Goal: Task Accomplishment & Management: Complete application form

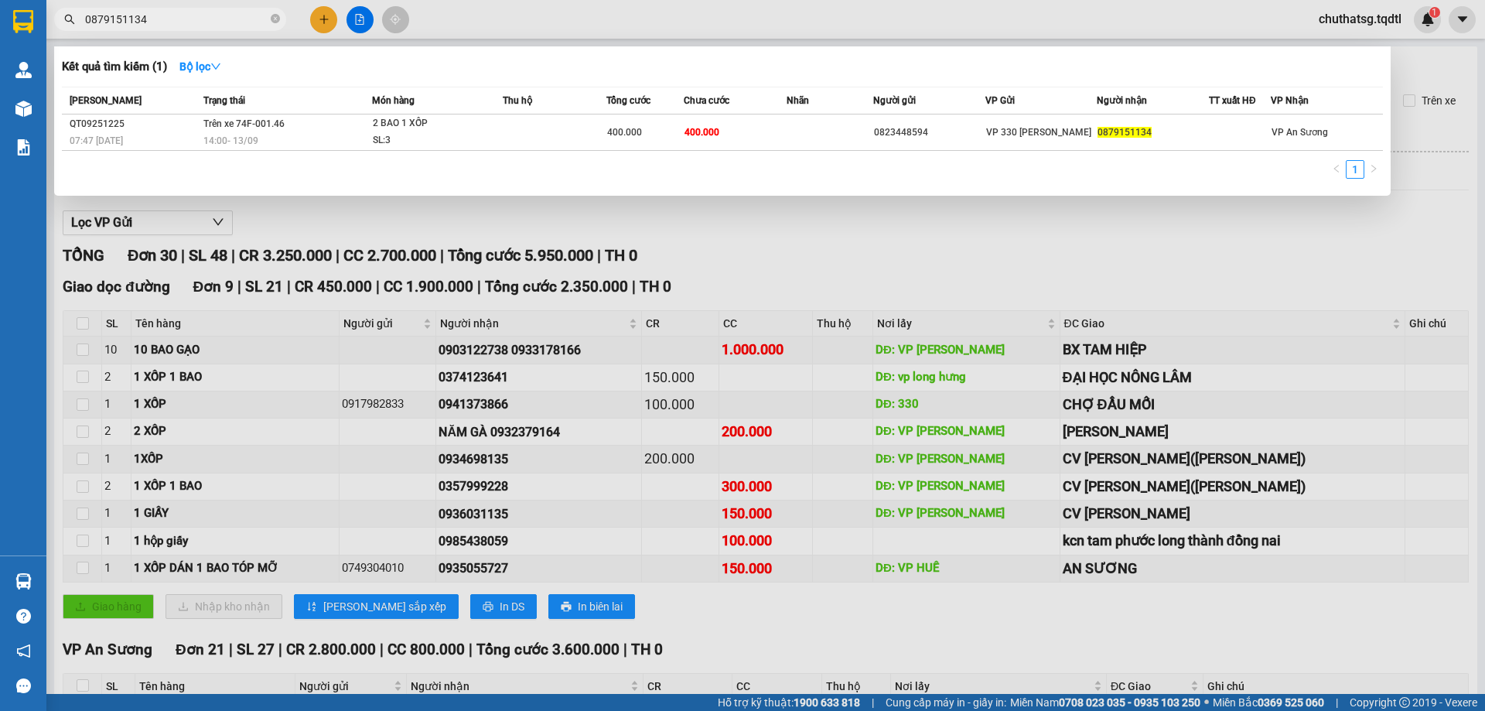
click at [358, 19] on div at bounding box center [742, 355] width 1485 height 711
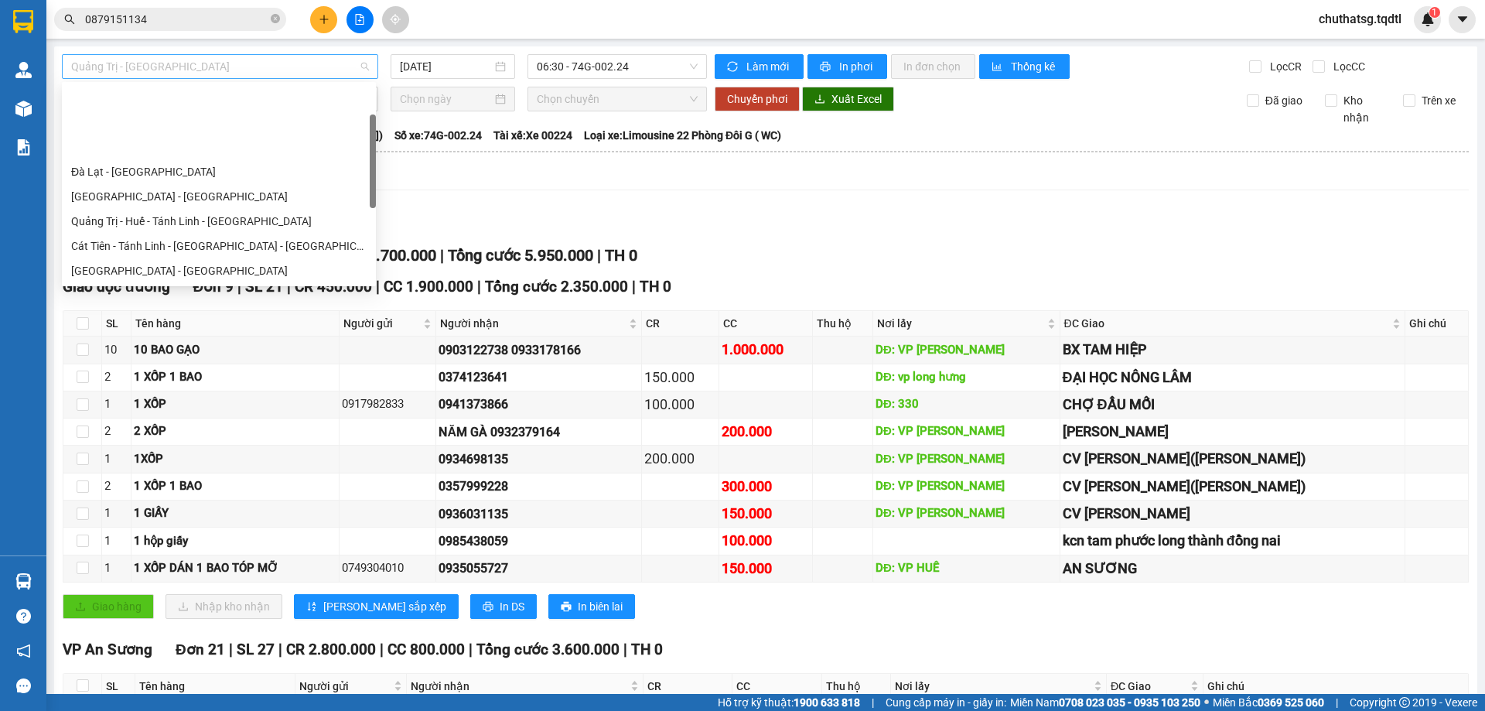
click at [219, 66] on span "Quảng Trị - [GEOGRAPHIC_DATA]" at bounding box center [220, 66] width 298 height 23
type input "B"
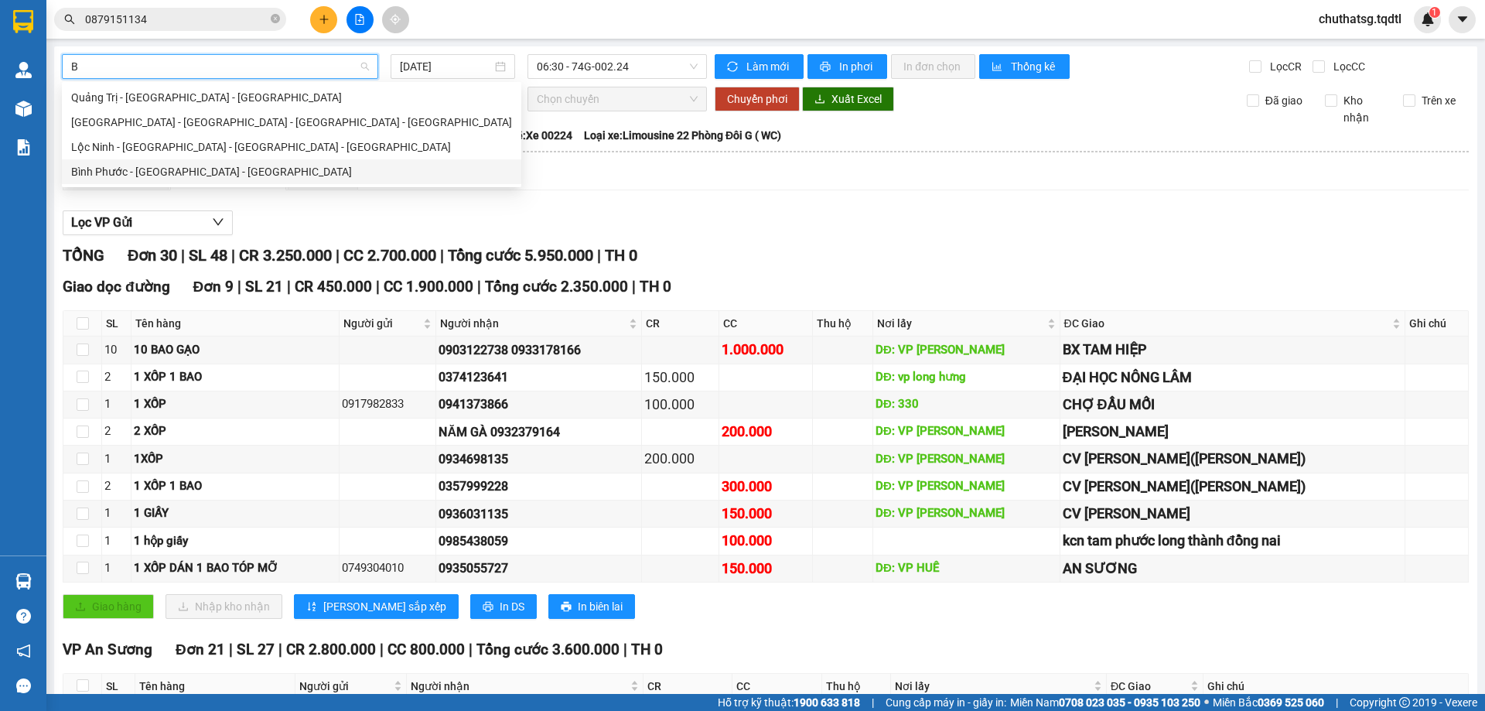
click at [156, 169] on div "Bình Phước - [GEOGRAPHIC_DATA] - [GEOGRAPHIC_DATA]" at bounding box center [291, 171] width 441 height 17
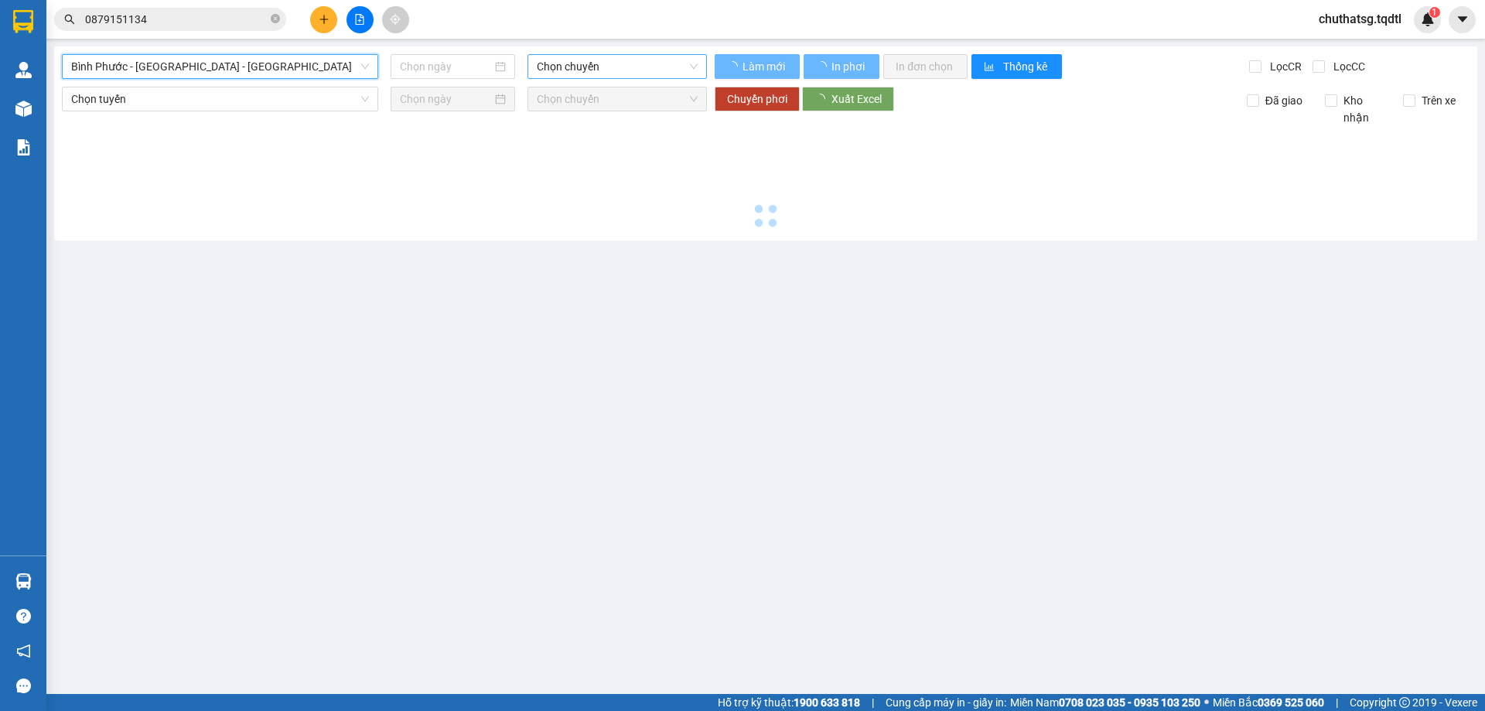
type input "[DATE]"
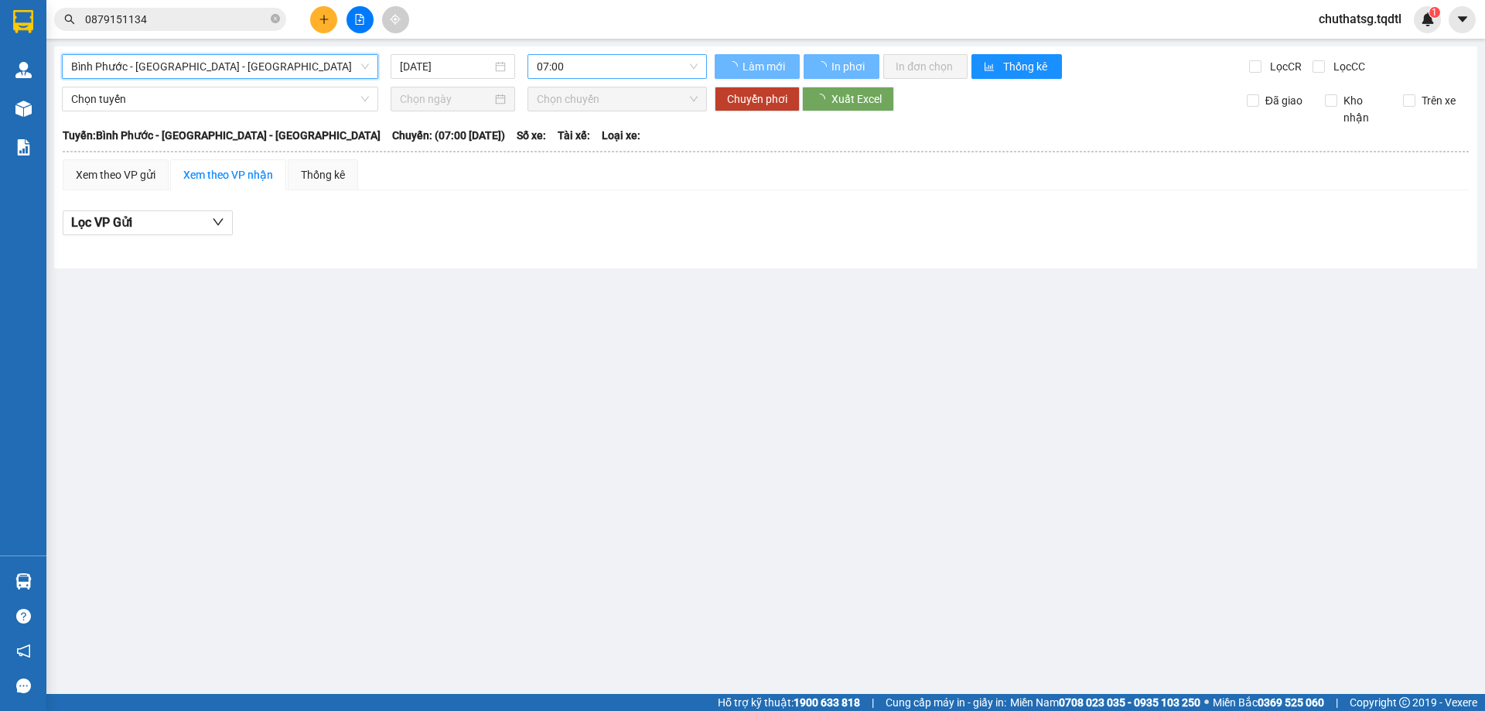
click at [623, 67] on span "07:00" at bounding box center [617, 66] width 161 height 23
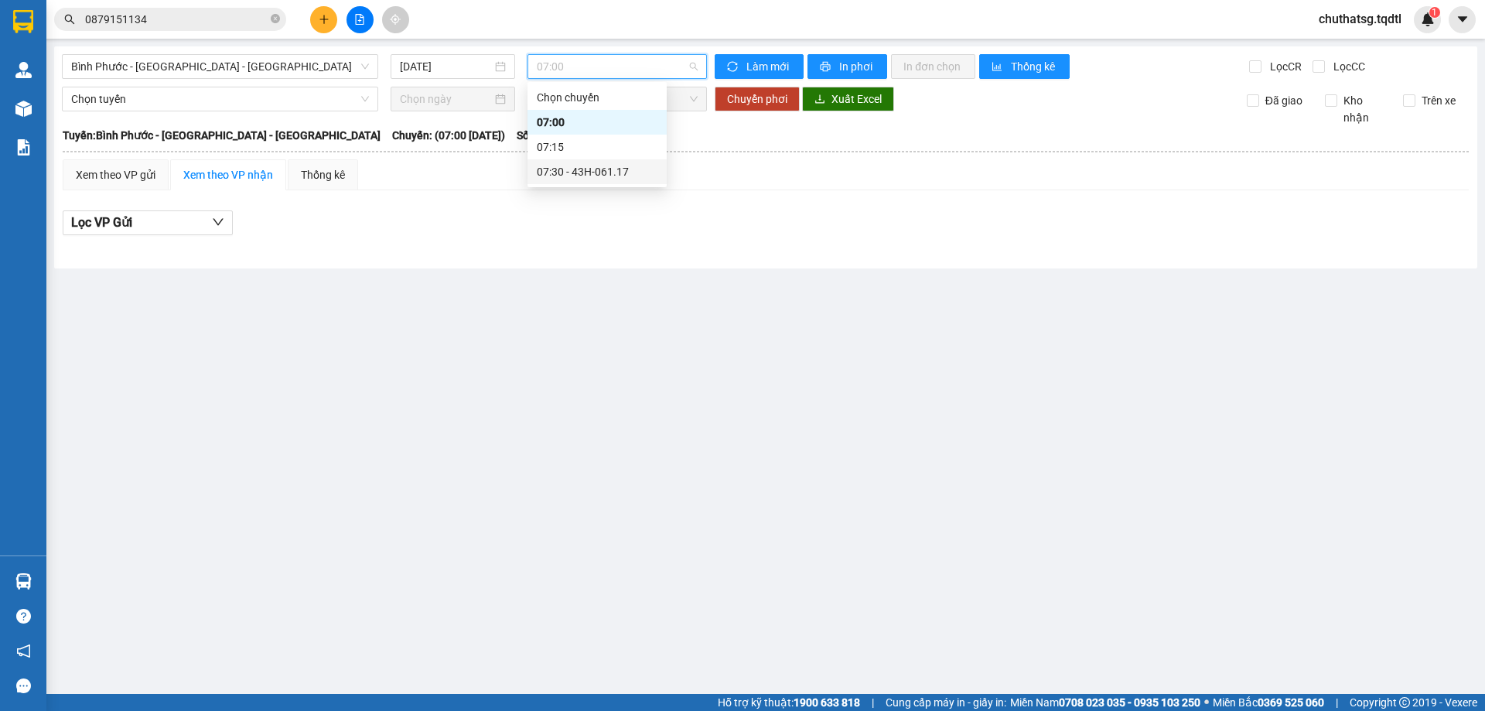
click at [590, 171] on div "07:30 - 43H-061.17" at bounding box center [597, 171] width 121 height 17
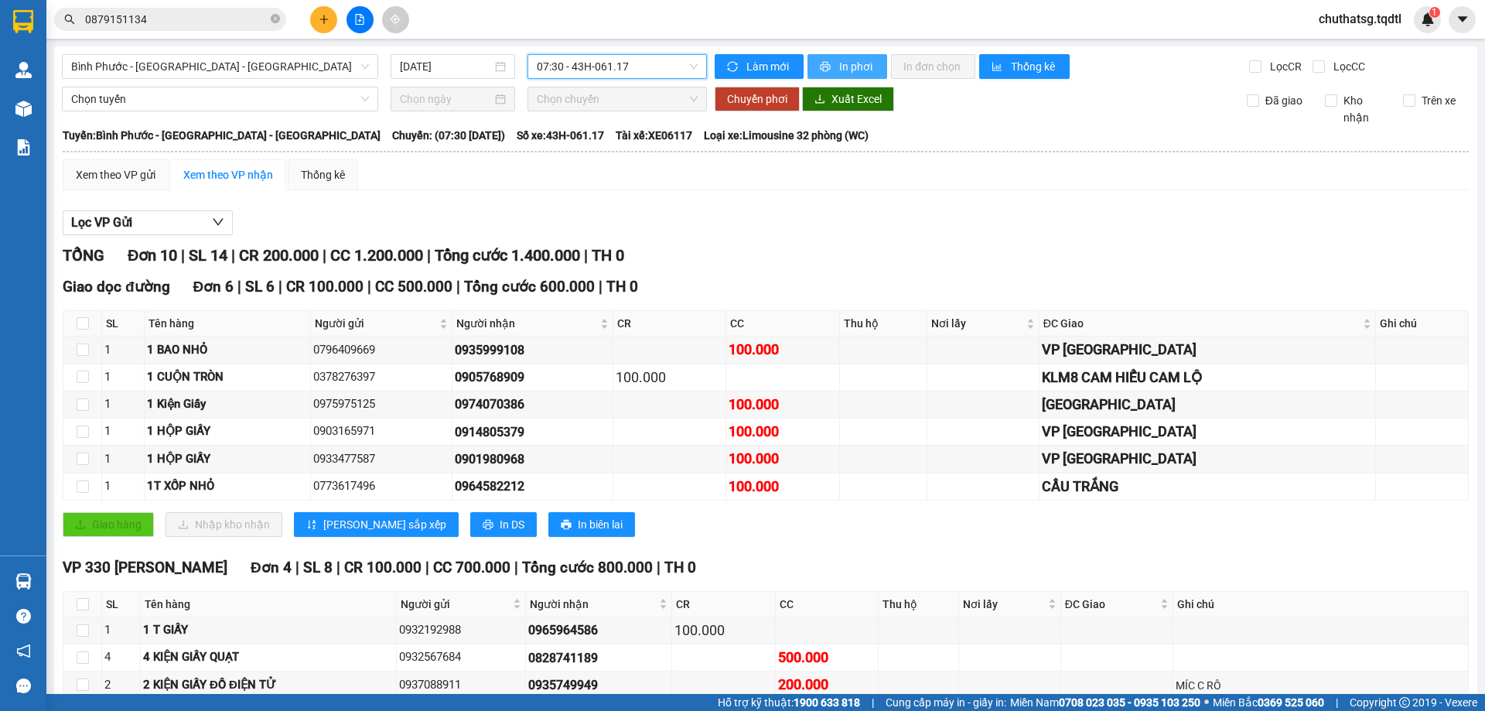
click at [824, 65] on span "printer" at bounding box center [826, 67] width 13 height 12
click at [279, 61] on span "Bình Phước - [GEOGRAPHIC_DATA] - [GEOGRAPHIC_DATA]" at bounding box center [220, 66] width 298 height 23
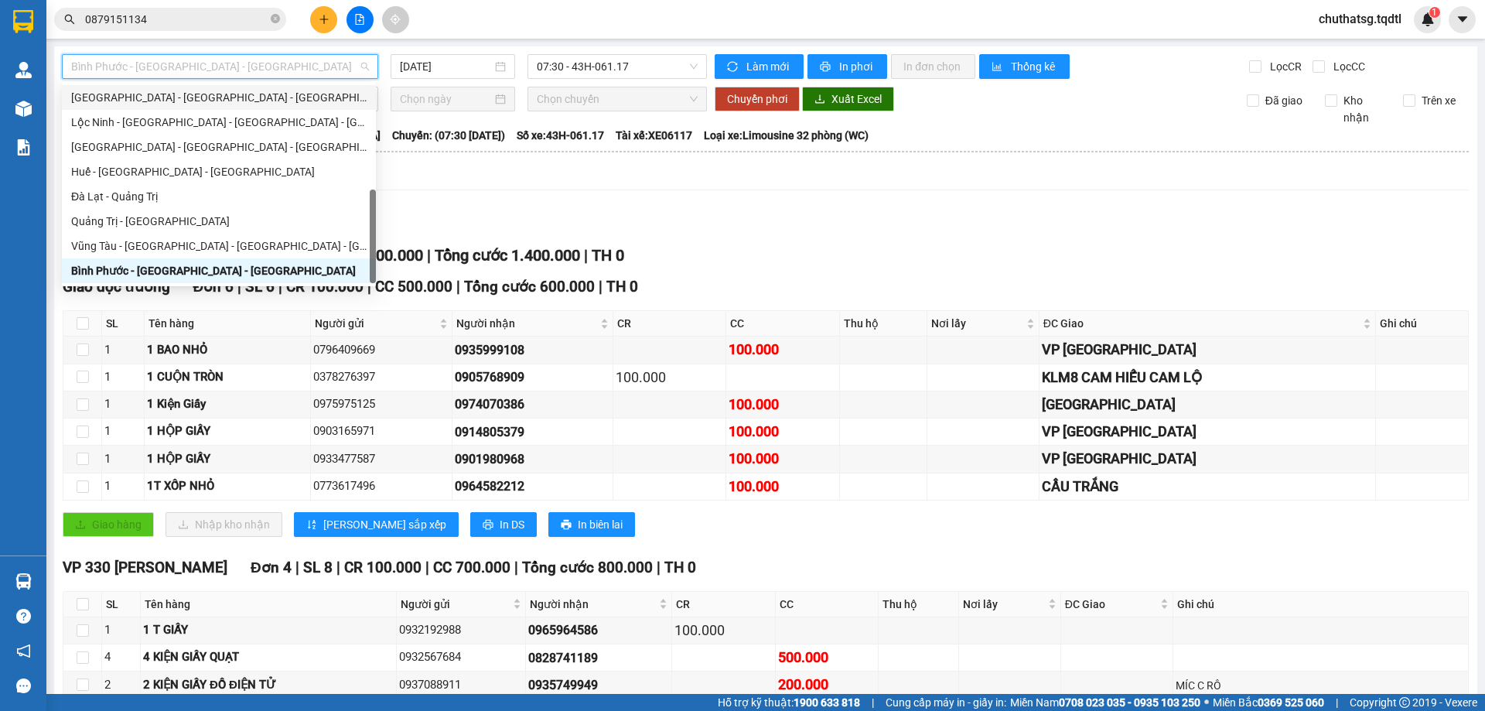
type input "Q"
click at [143, 119] on div "Quảng Trị - [GEOGRAPHIC_DATA] - [GEOGRAPHIC_DATA]" at bounding box center [218, 122] width 295 height 17
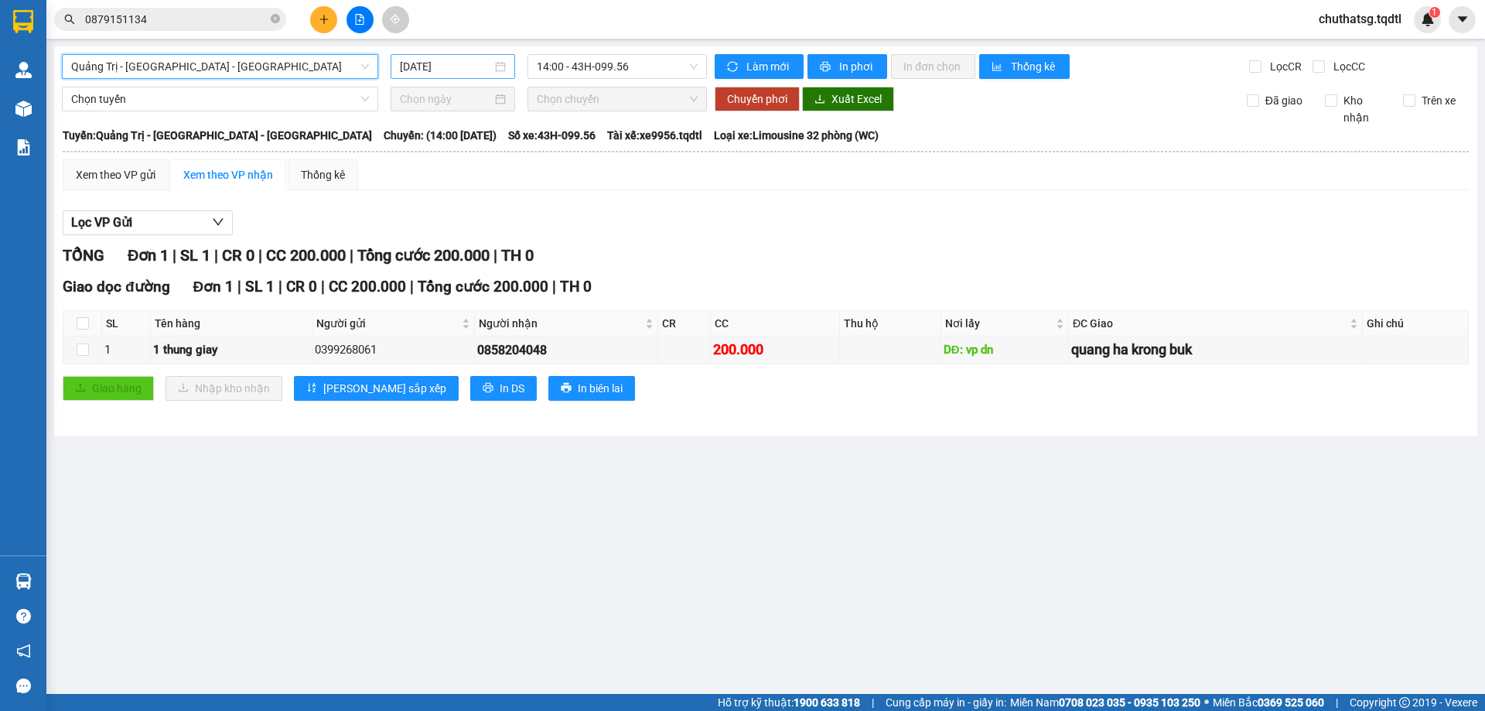
click at [469, 66] on input "[DATE]" at bounding box center [446, 66] width 92 height 17
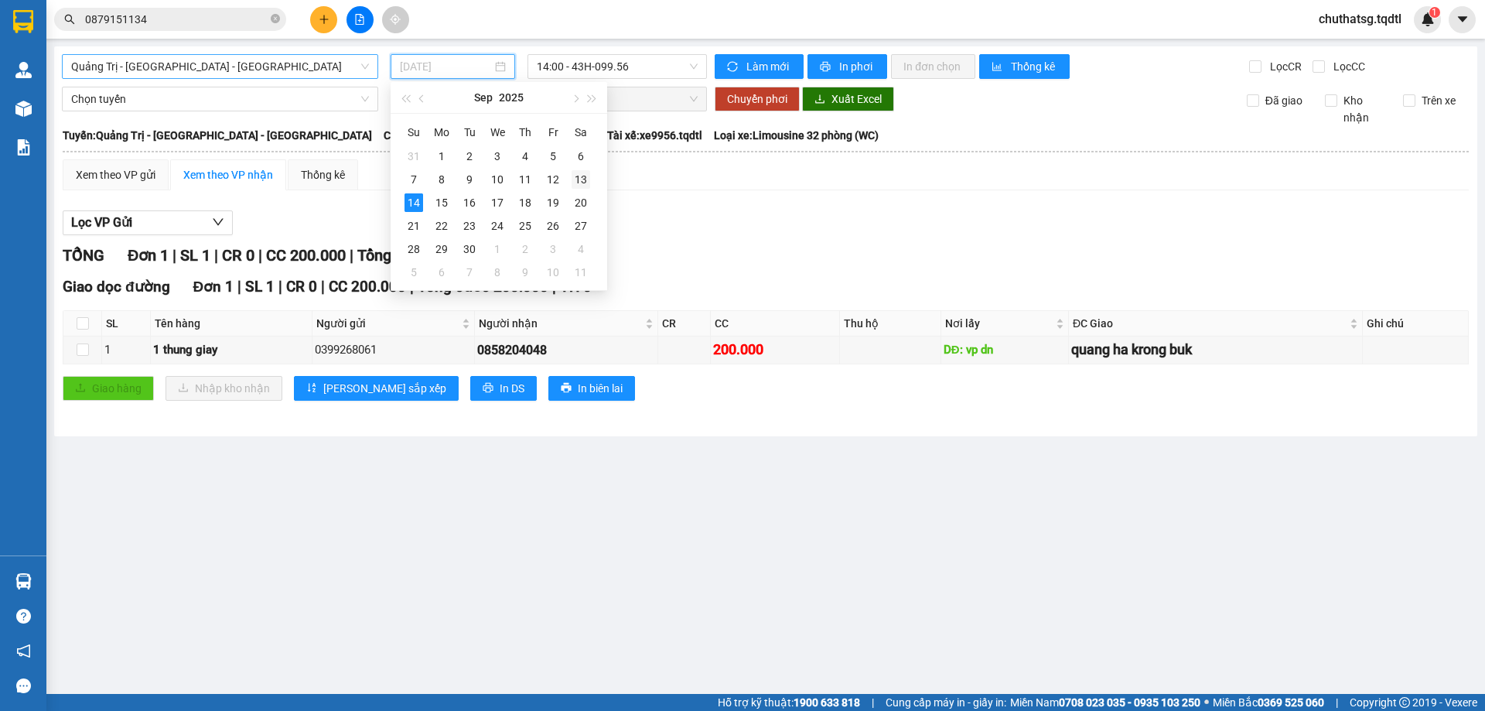
click at [582, 180] on div "13" at bounding box center [580, 179] width 19 height 19
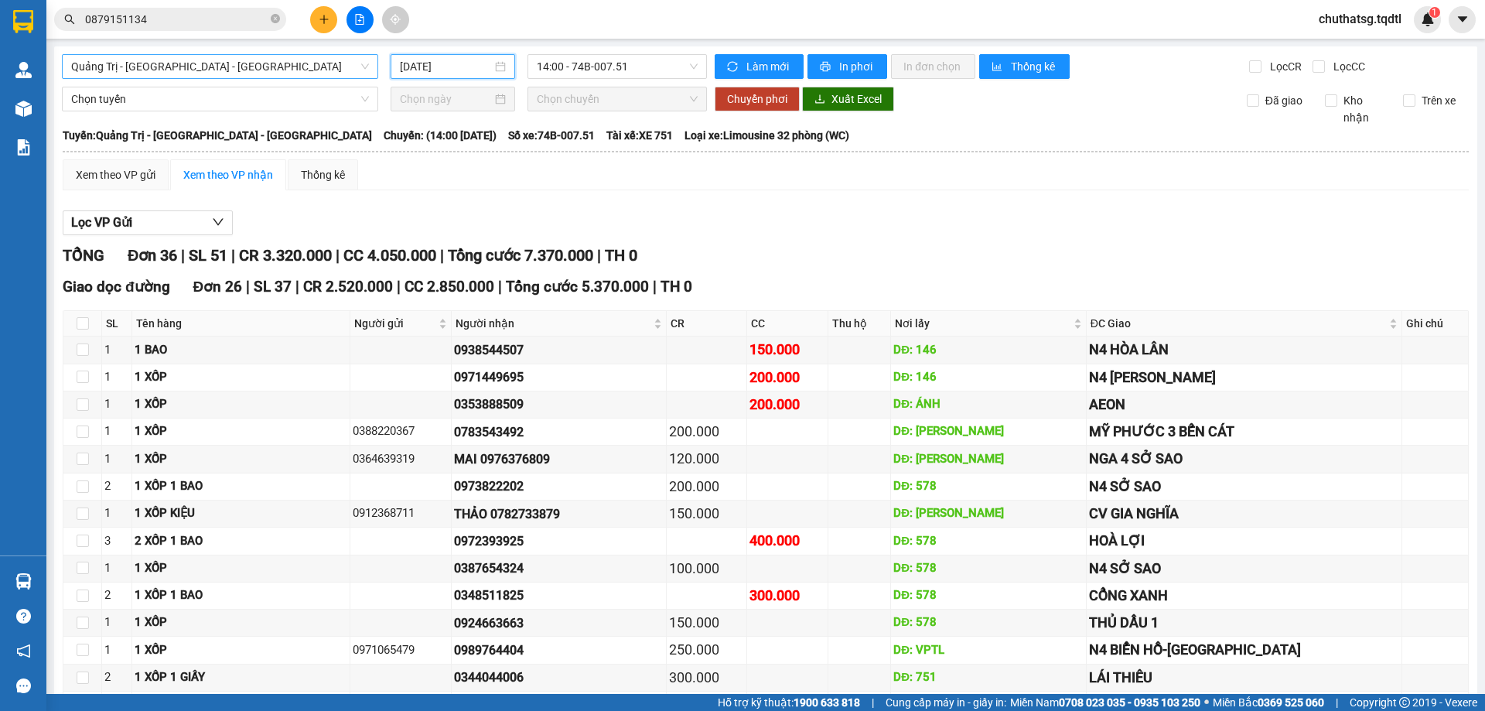
click at [465, 69] on input "[DATE]" at bounding box center [446, 66] width 92 height 17
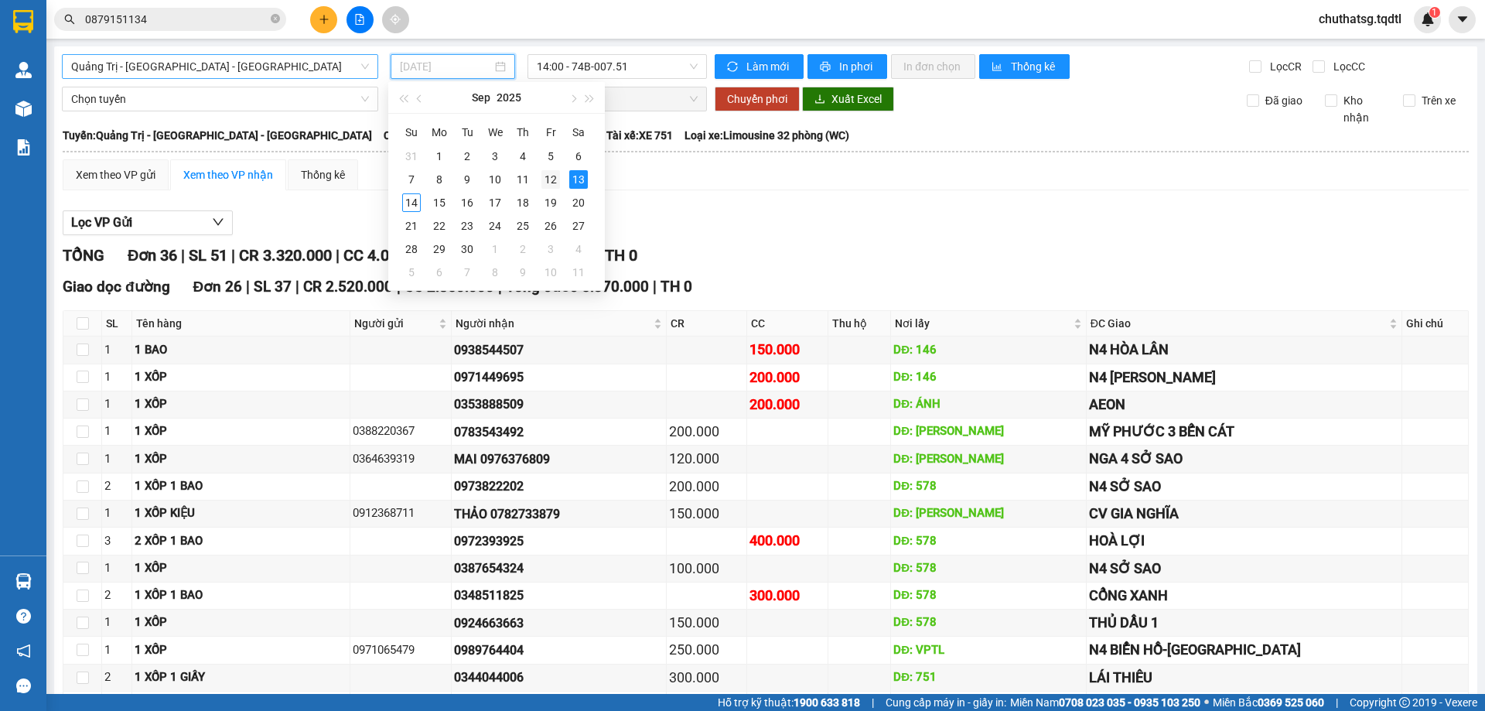
click at [547, 180] on div "12" at bounding box center [550, 179] width 19 height 19
type input "[DATE]"
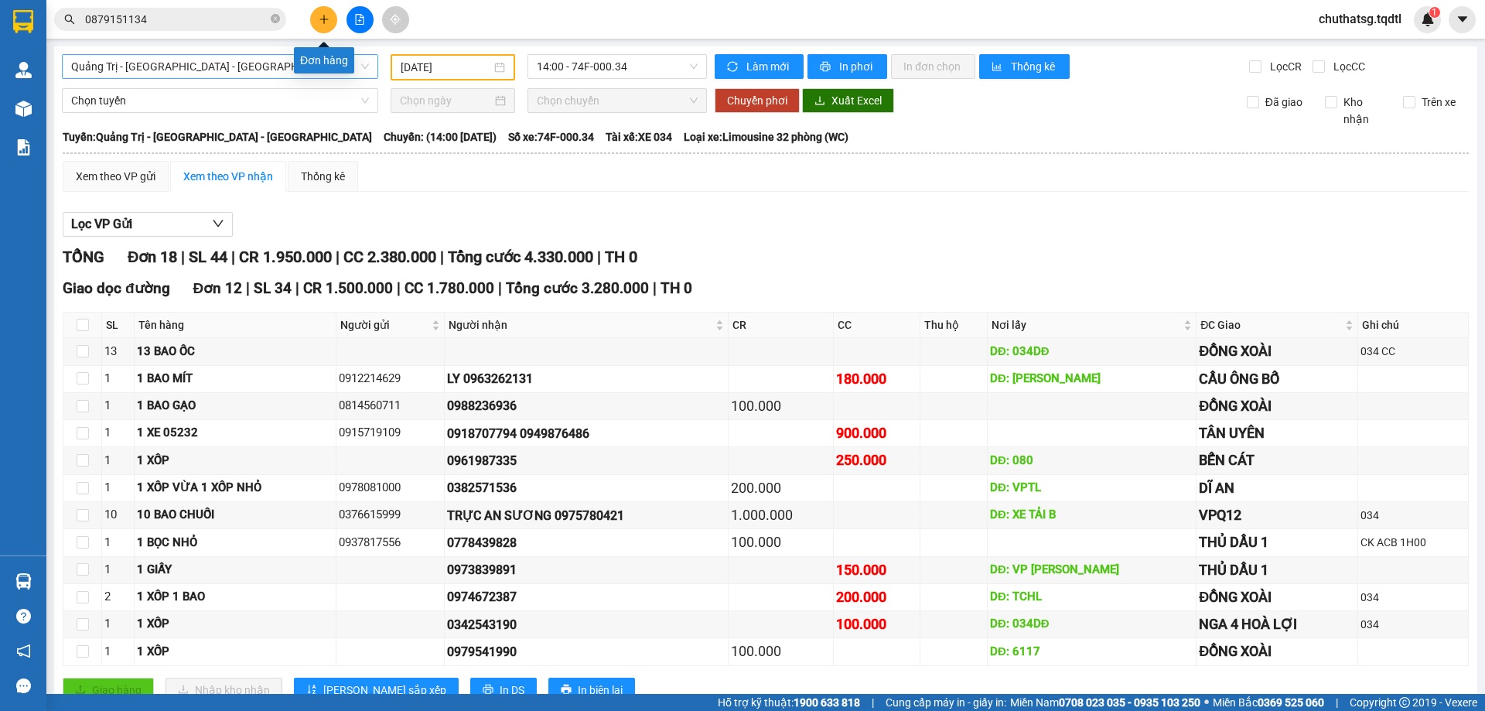
click at [329, 18] on icon "plus" at bounding box center [324, 19] width 11 height 11
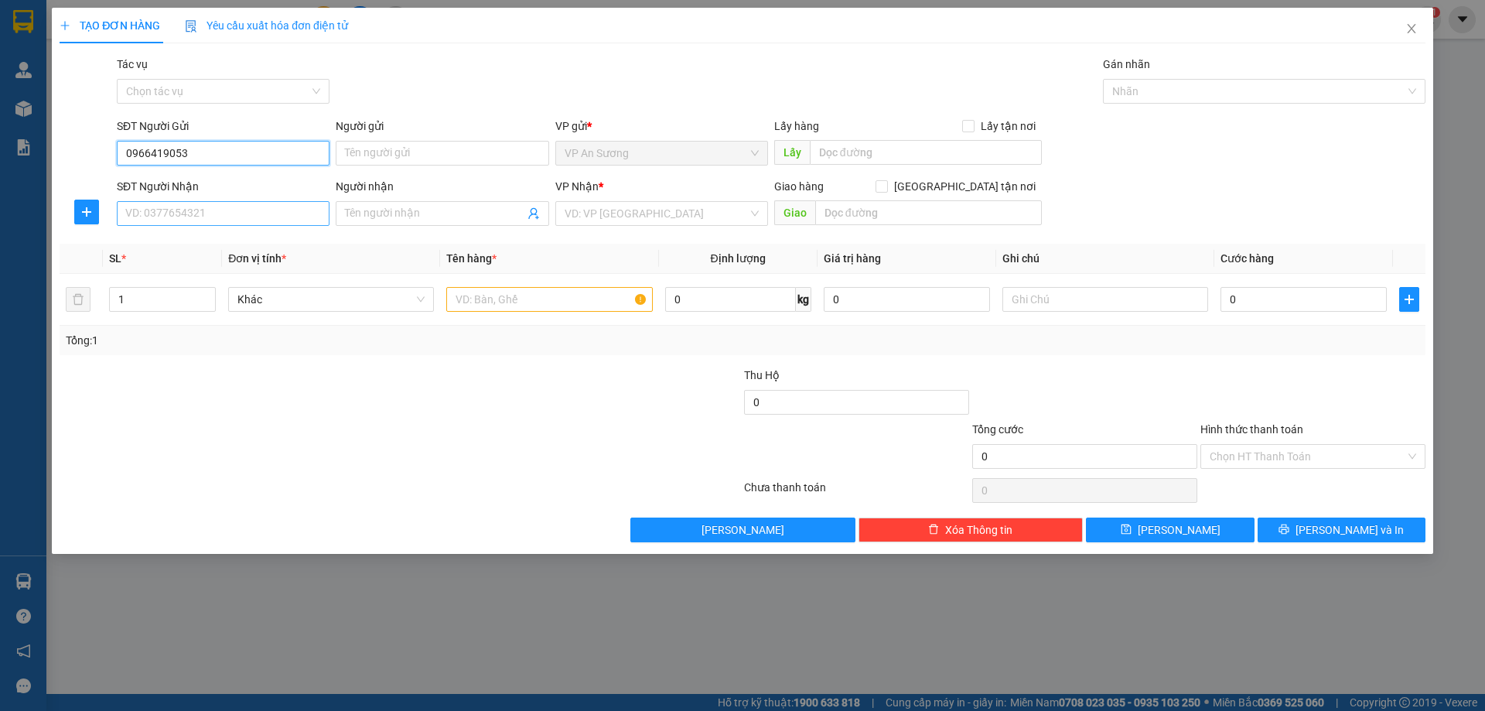
type input "0966419053"
click at [215, 215] on input "SĐT Người Nhận" at bounding box center [223, 213] width 213 height 25
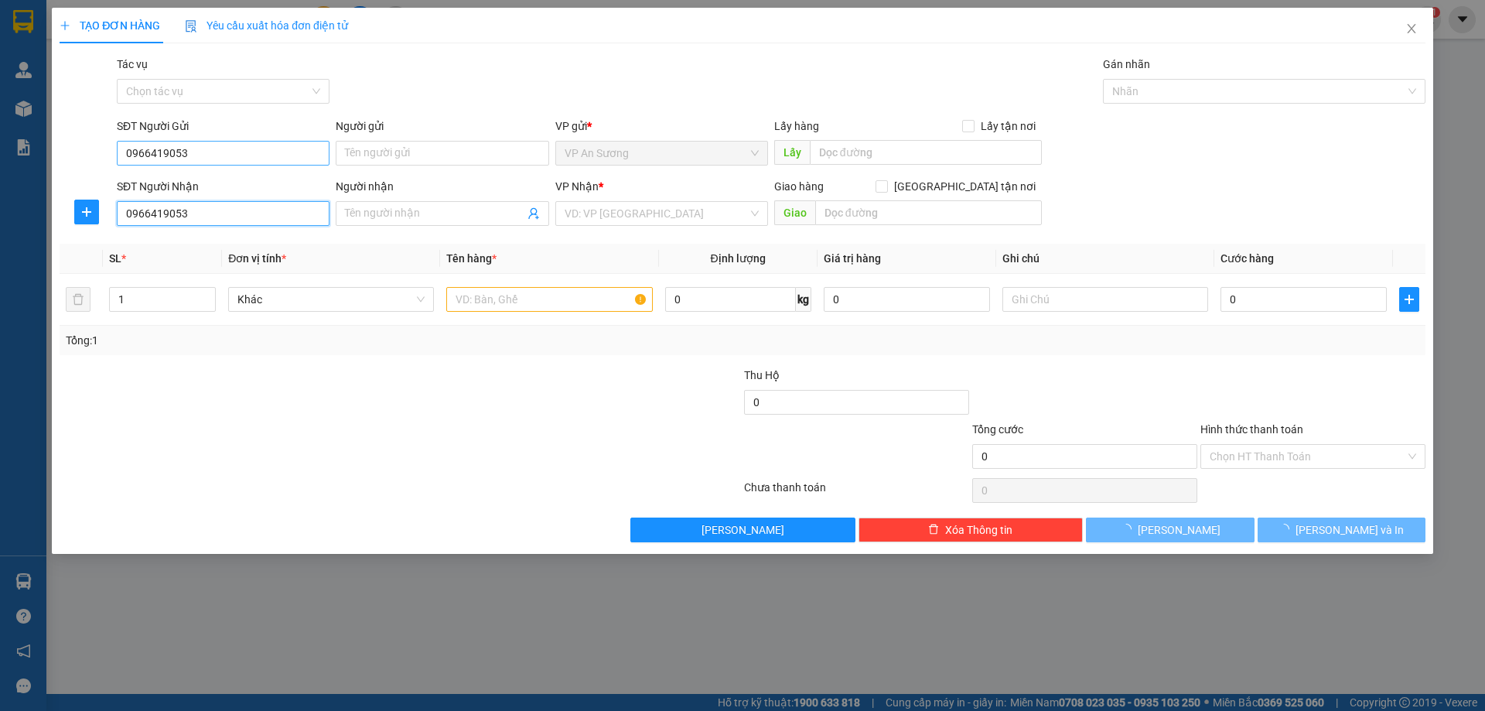
type input "0966419053"
click at [203, 150] on input "0966419053" at bounding box center [223, 153] width 213 height 25
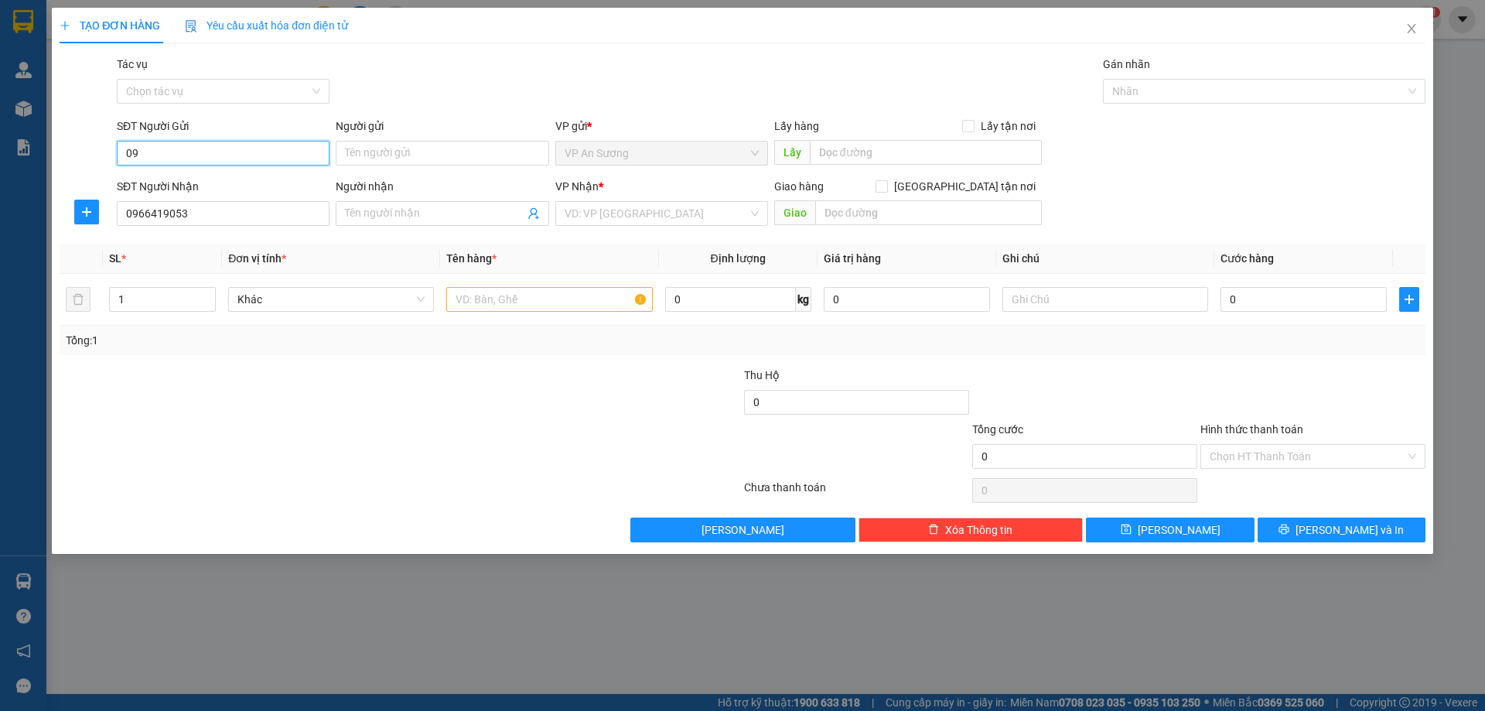
type input "0"
type input "0356564778"
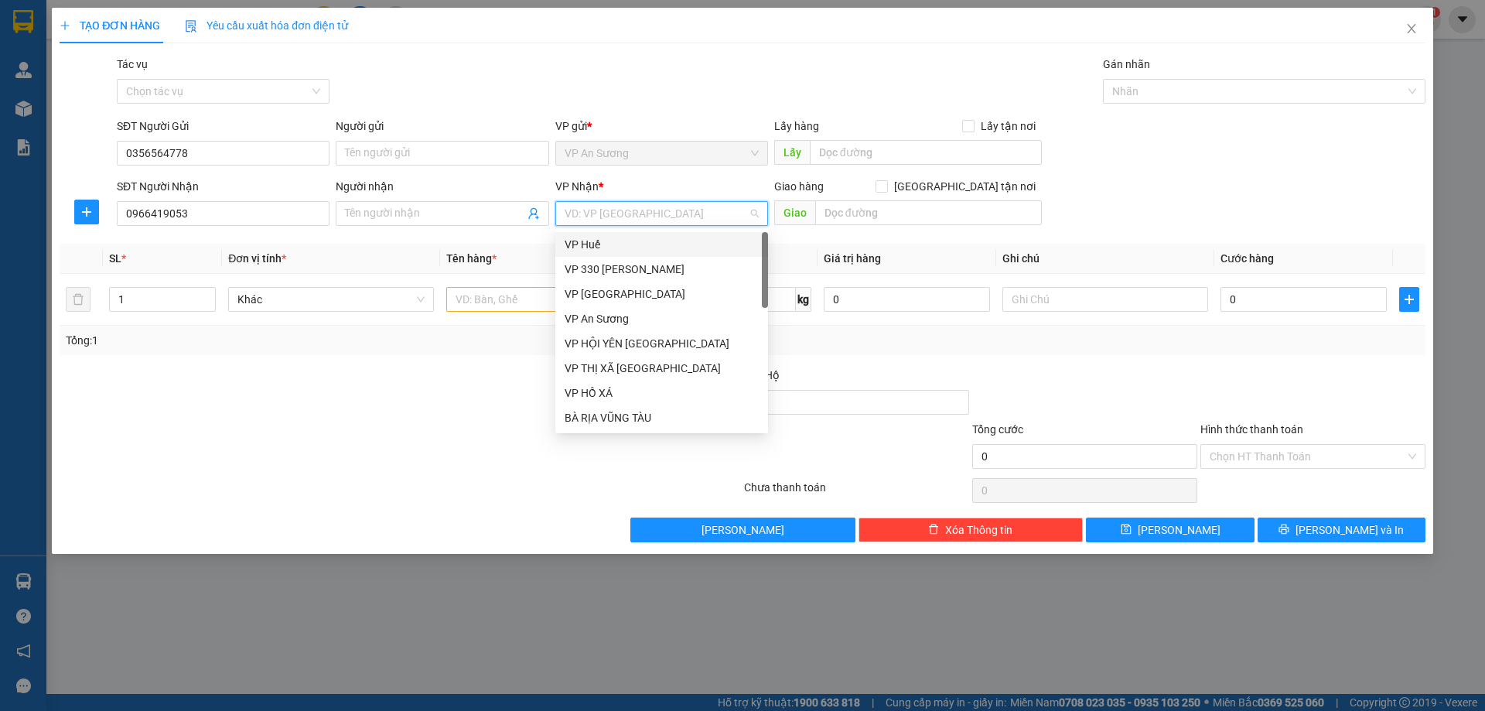
click at [646, 205] on input "search" at bounding box center [655, 213] width 183 height 23
click at [630, 271] on div "VP 330 [PERSON_NAME]" at bounding box center [661, 269] width 194 height 17
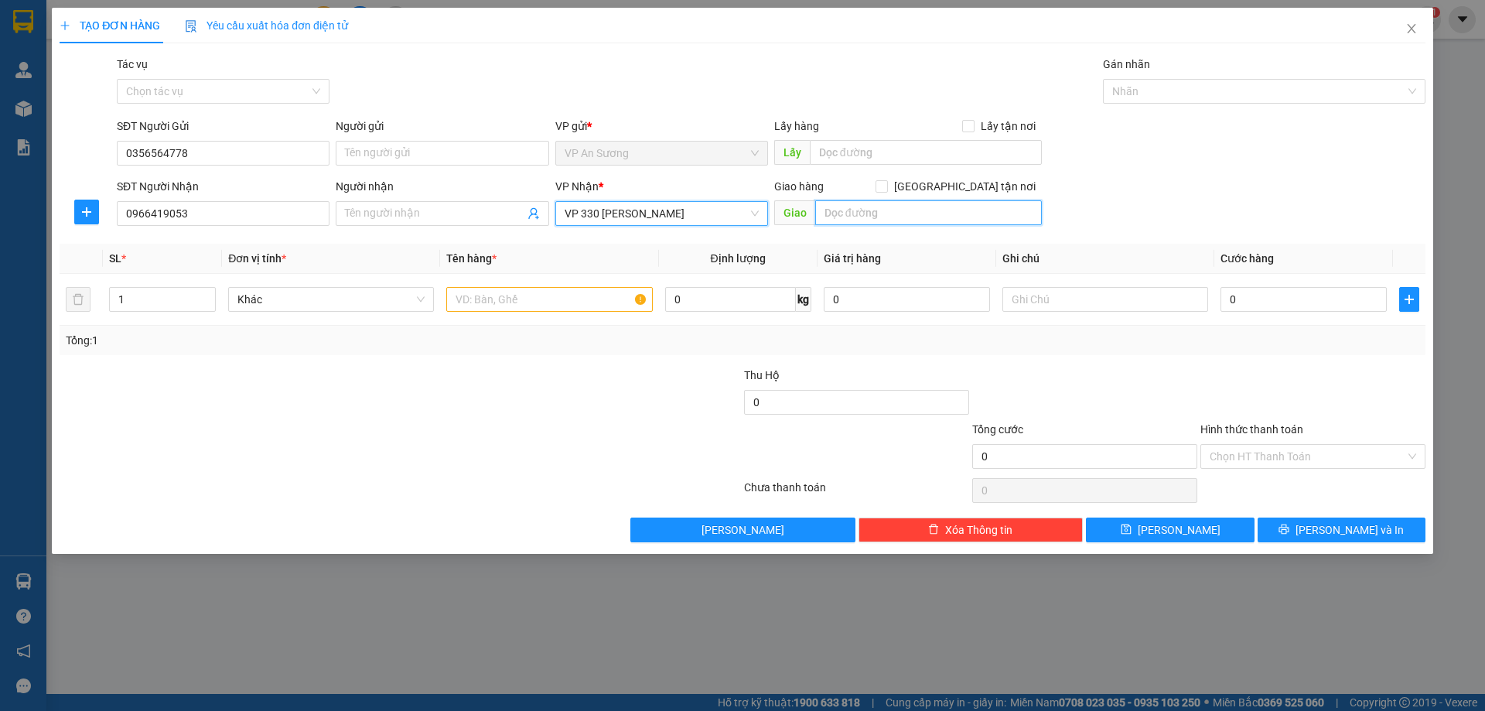
click at [854, 213] on input "text" at bounding box center [928, 212] width 227 height 25
type input "HỒ XÁ"
click at [477, 302] on input "text" at bounding box center [549, 299] width 206 height 25
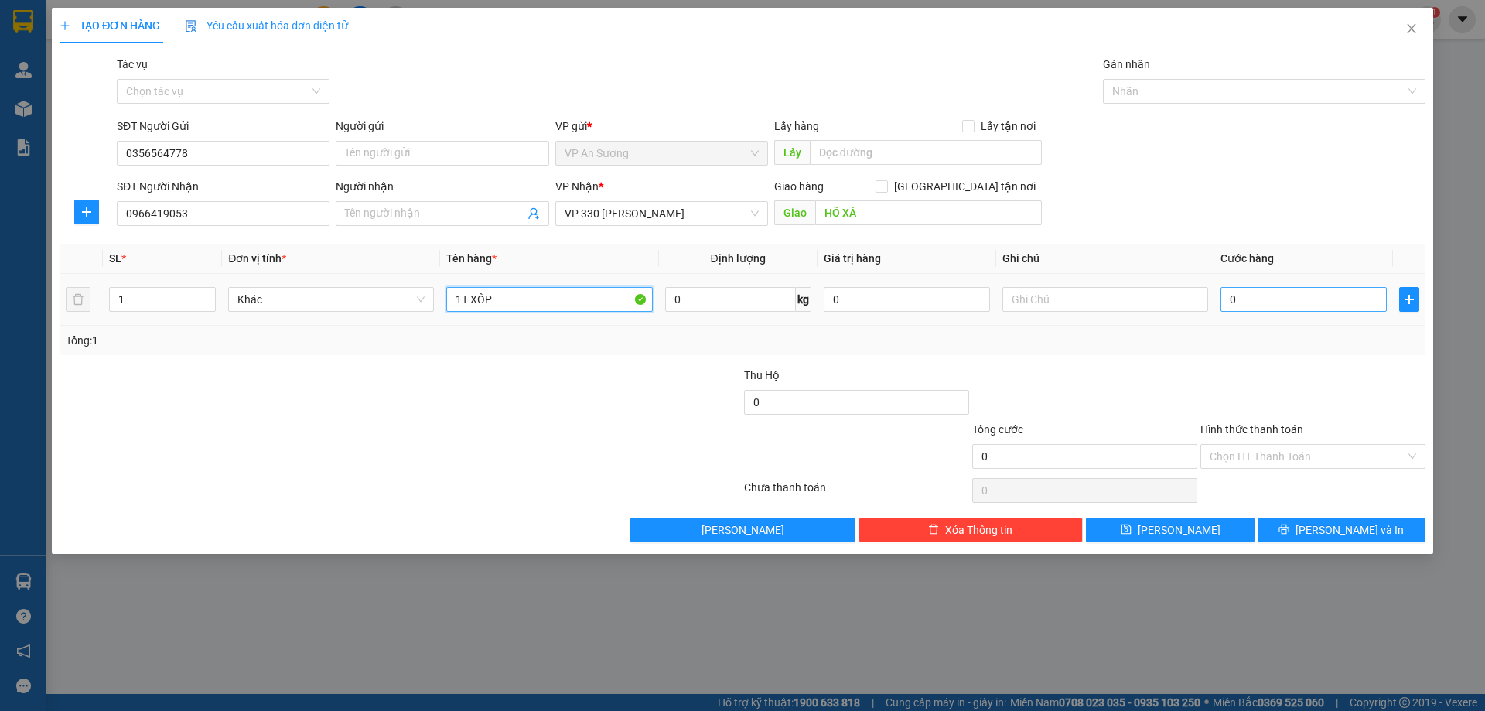
type input "1T XỐP"
click at [1264, 305] on input "0" at bounding box center [1303, 299] width 166 height 25
type input "01"
type input "1"
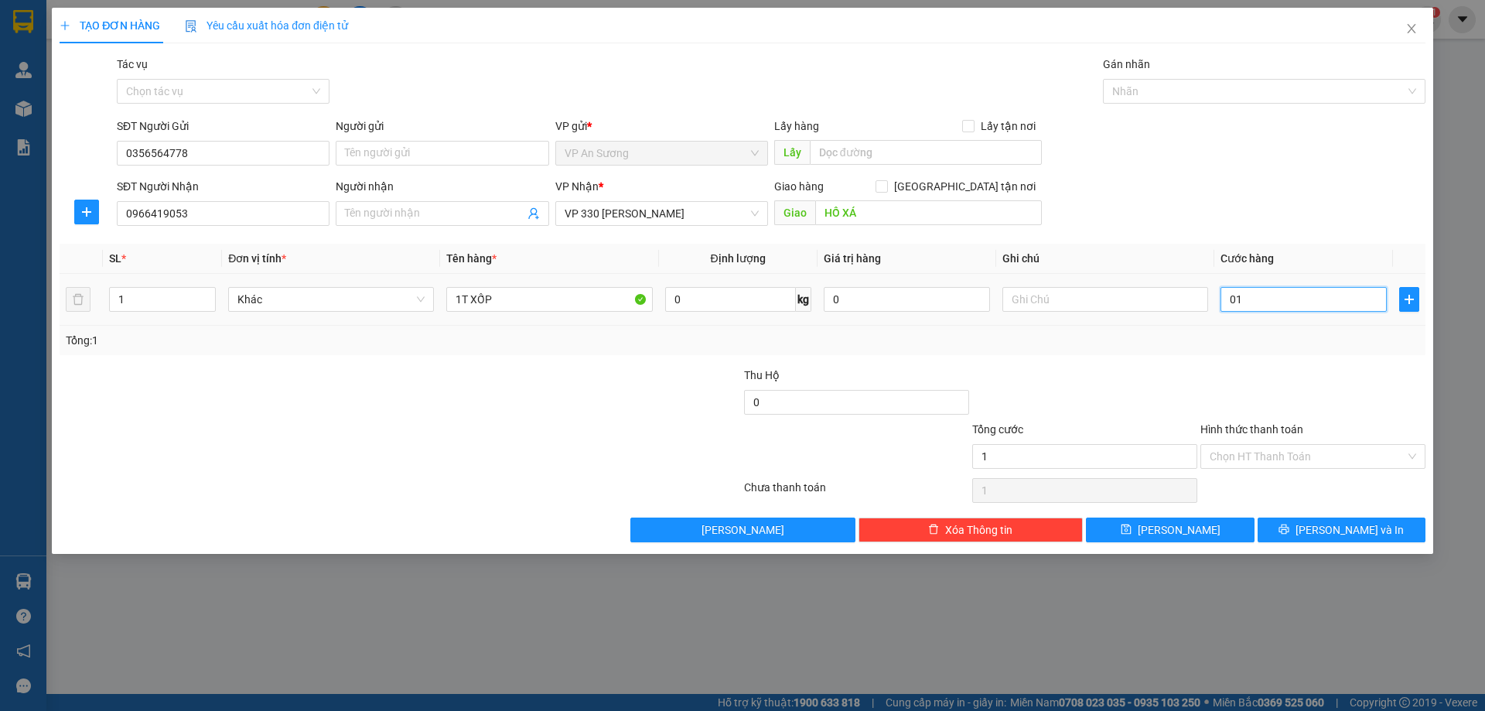
type input "015"
type input "15"
type input "0.150"
type input "150"
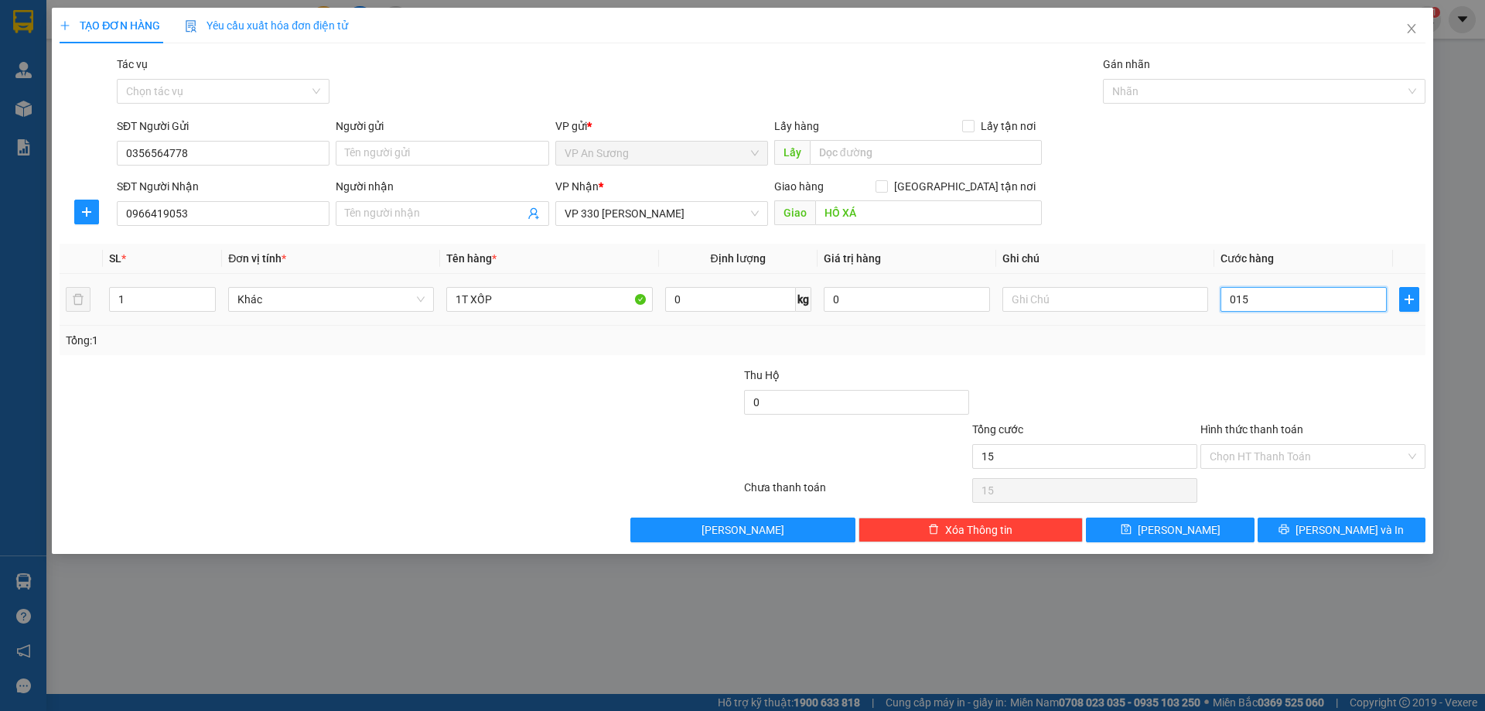
type input "150"
type input "150.000"
click at [1169, 370] on div at bounding box center [1084, 394] width 228 height 54
click at [1243, 427] on label "Hình thức thanh toán" at bounding box center [1251, 429] width 103 height 12
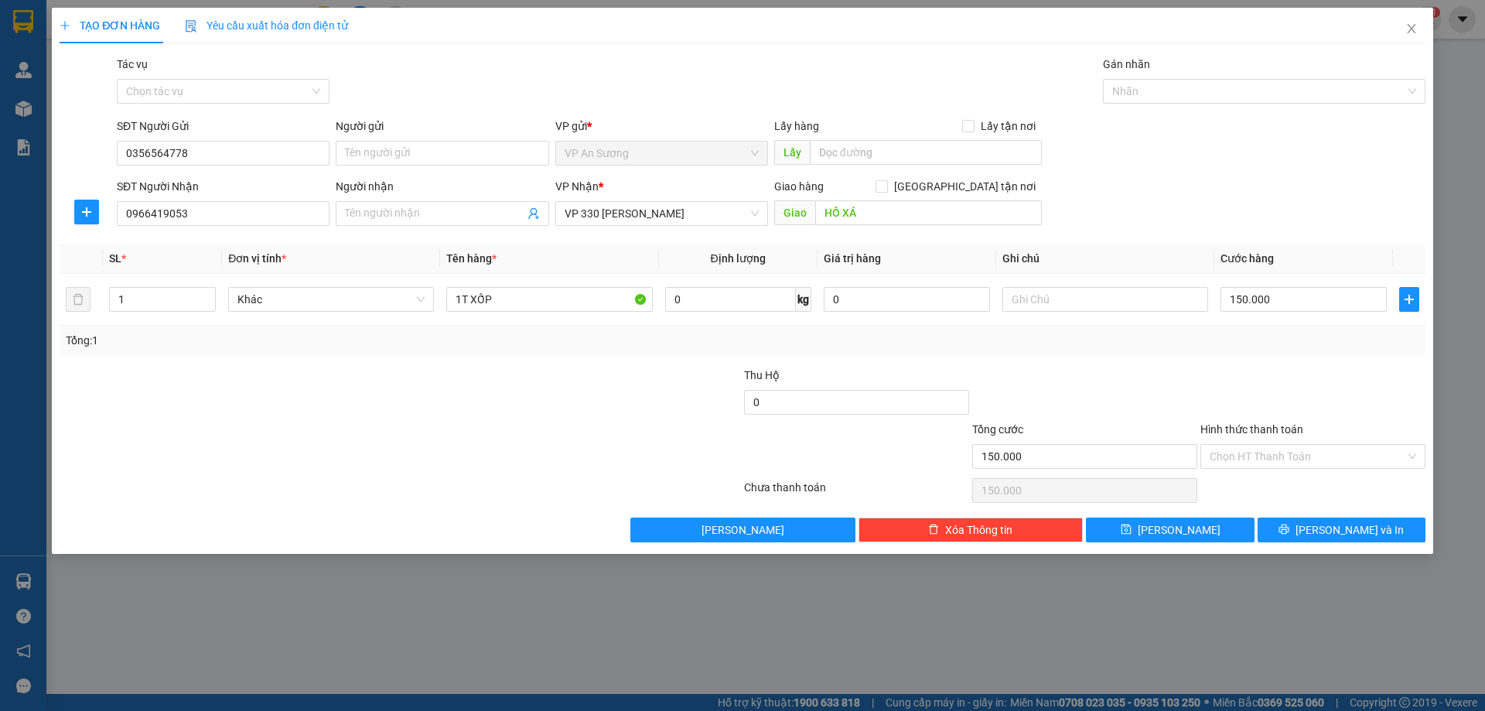
click at [1243, 445] on input "Hình thức thanh toán" at bounding box center [1307, 456] width 196 height 23
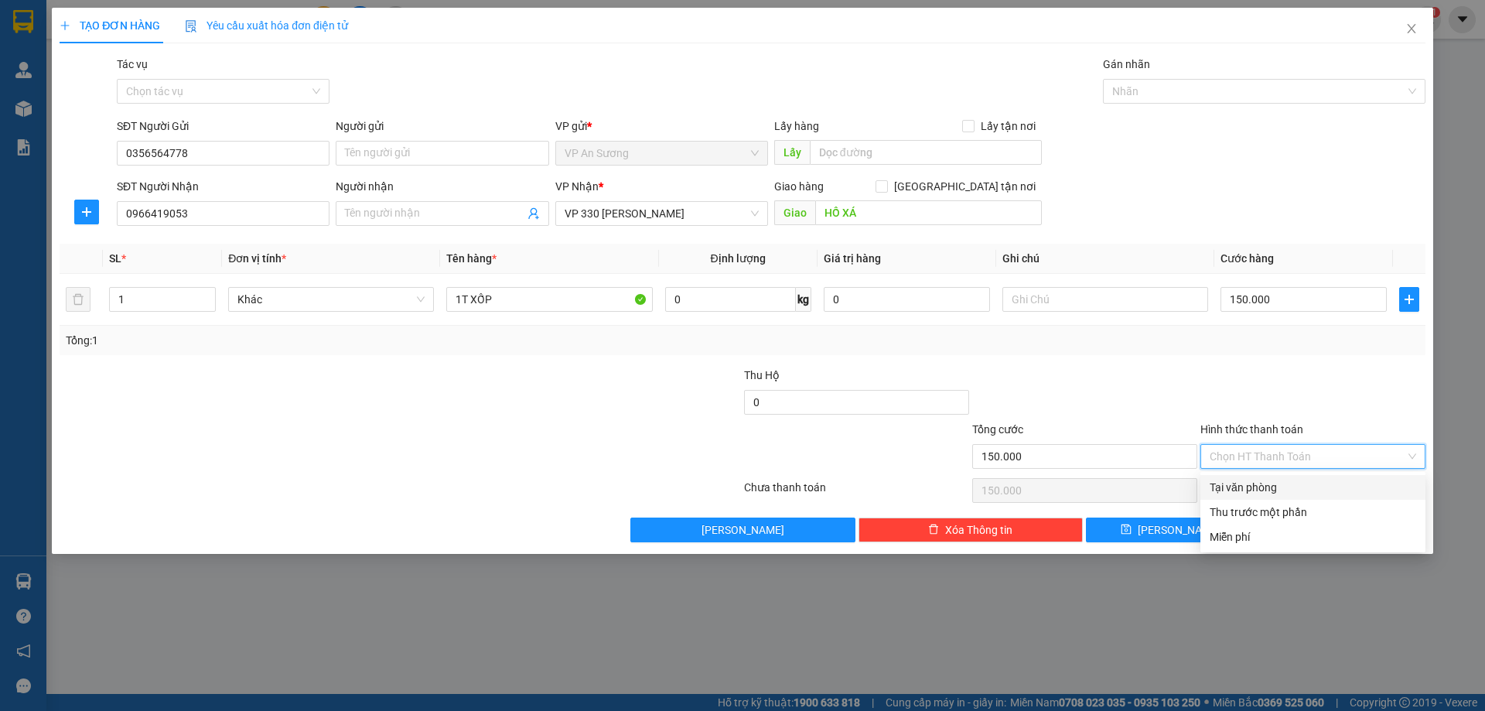
drag, startPoint x: 1248, startPoint y: 485, endPoint x: 1280, endPoint y: 488, distance: 31.9
click at [1252, 485] on div "Tại văn phòng" at bounding box center [1312, 487] width 206 height 17
type input "0"
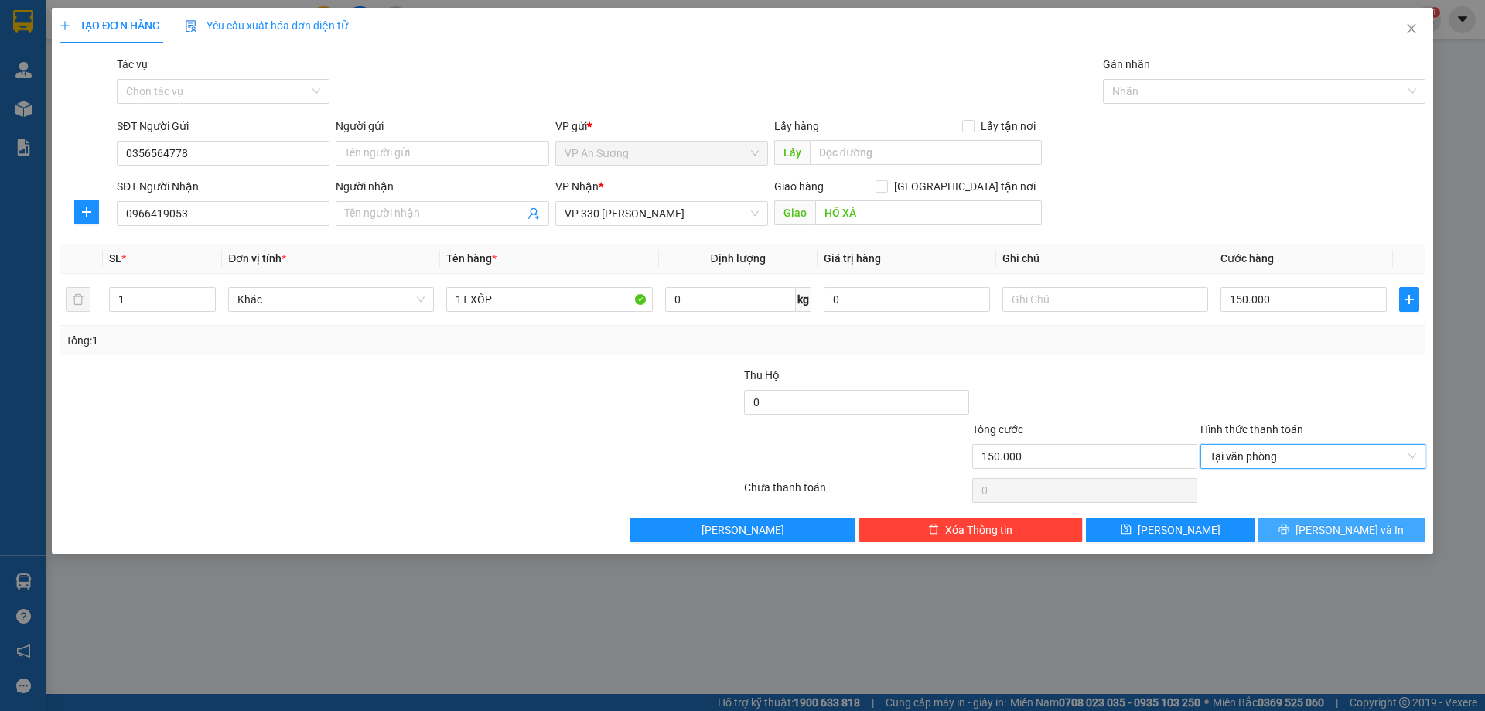
click at [1342, 527] on span "[PERSON_NAME] và In" at bounding box center [1349, 529] width 108 height 17
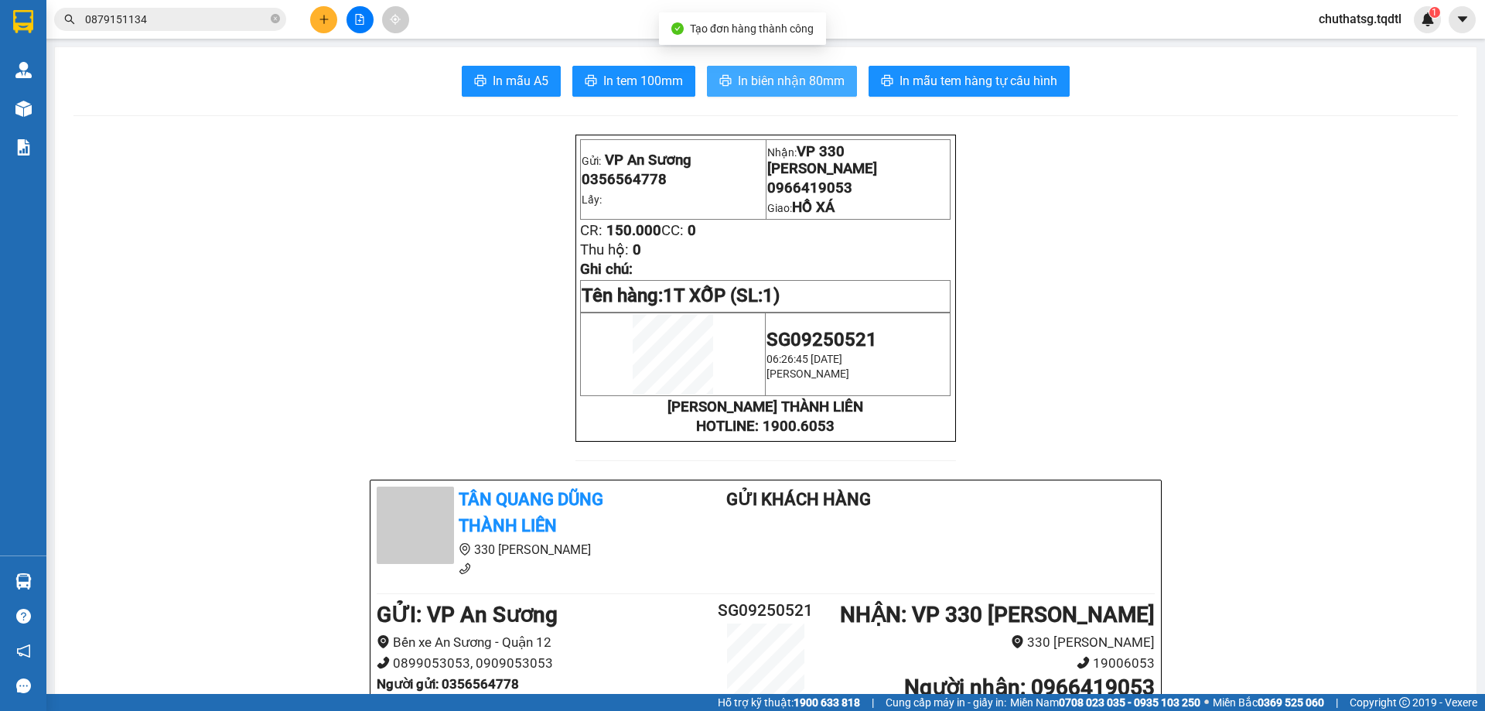
click at [761, 78] on span "In biên nhận 80mm" at bounding box center [791, 80] width 107 height 19
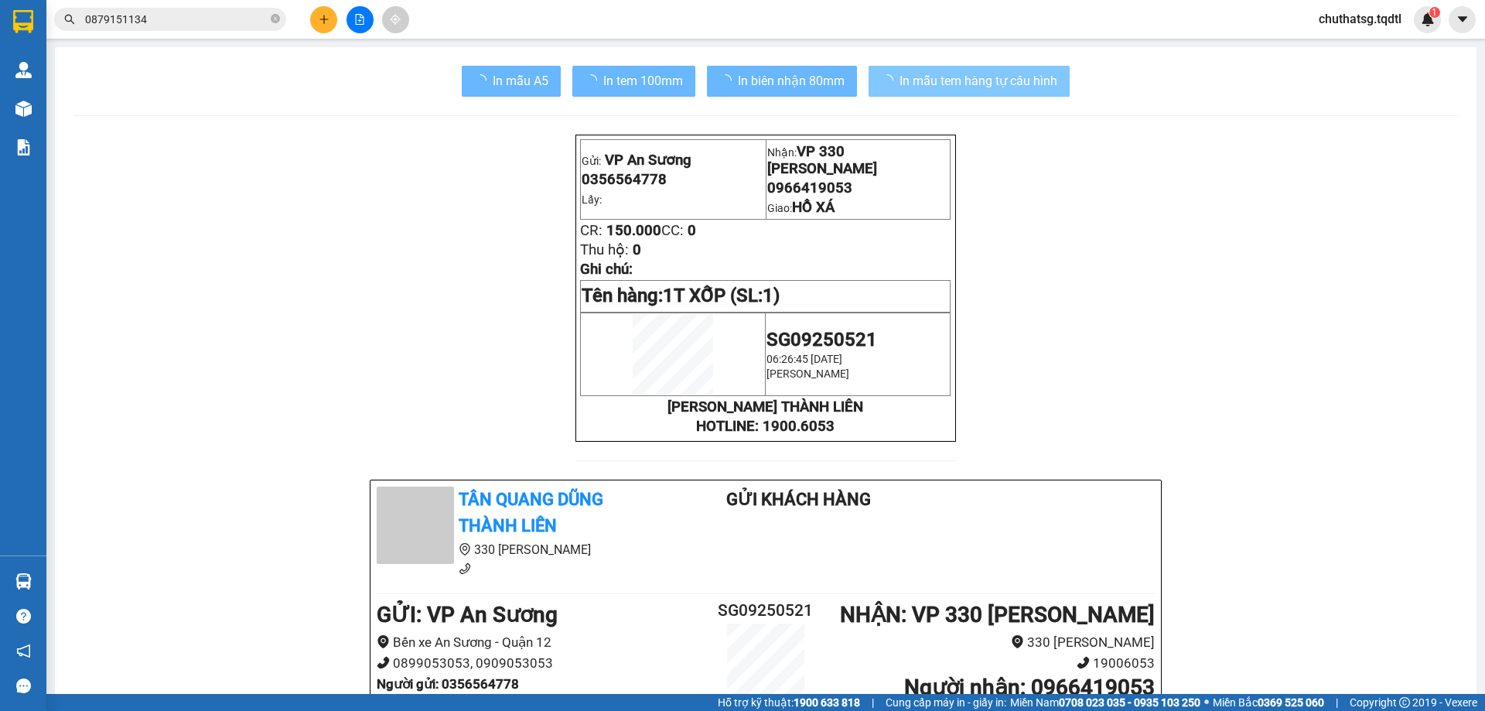
click at [932, 80] on span "In mẫu tem hàng tự cấu hình" at bounding box center [978, 80] width 158 height 19
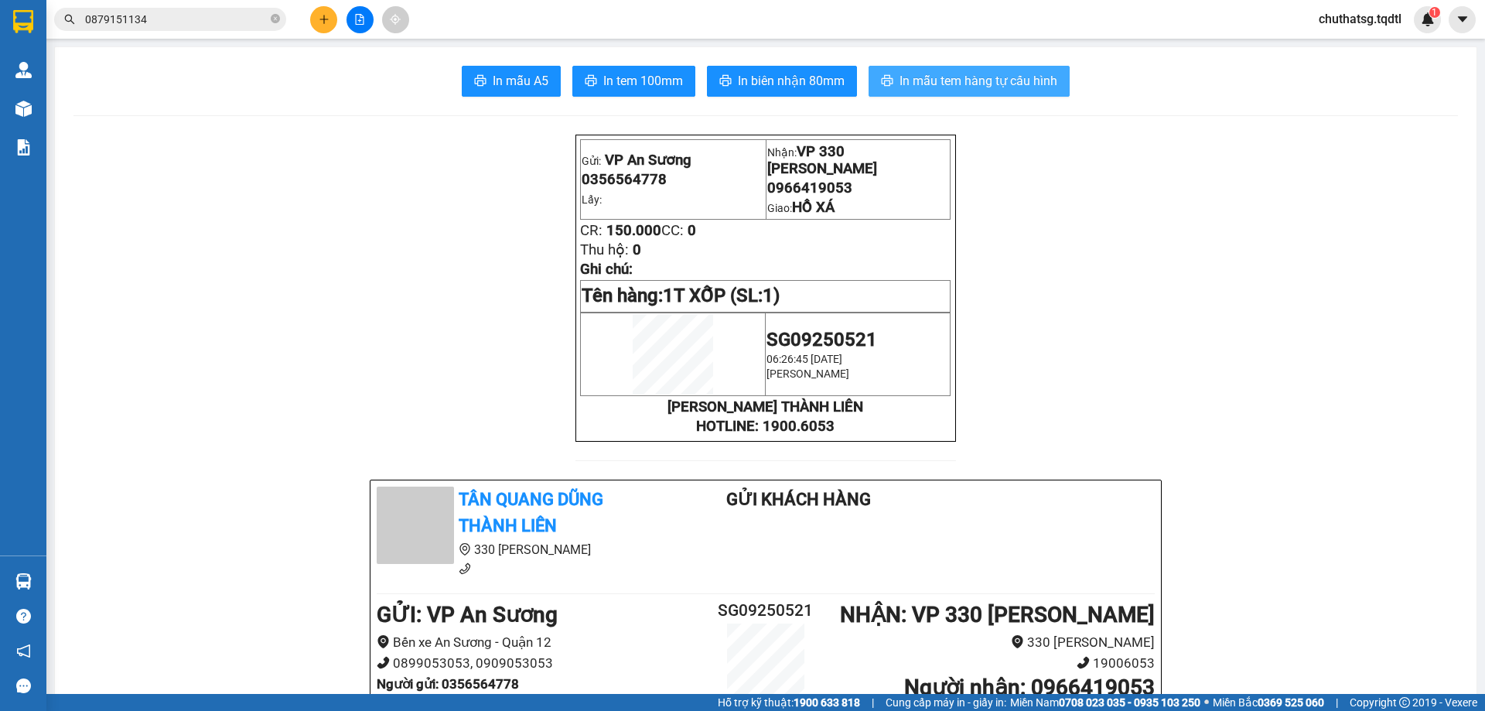
click at [963, 87] on span "In mẫu tem hàng tự cấu hình" at bounding box center [978, 80] width 158 height 19
click at [353, 19] on button at bounding box center [359, 19] width 27 height 27
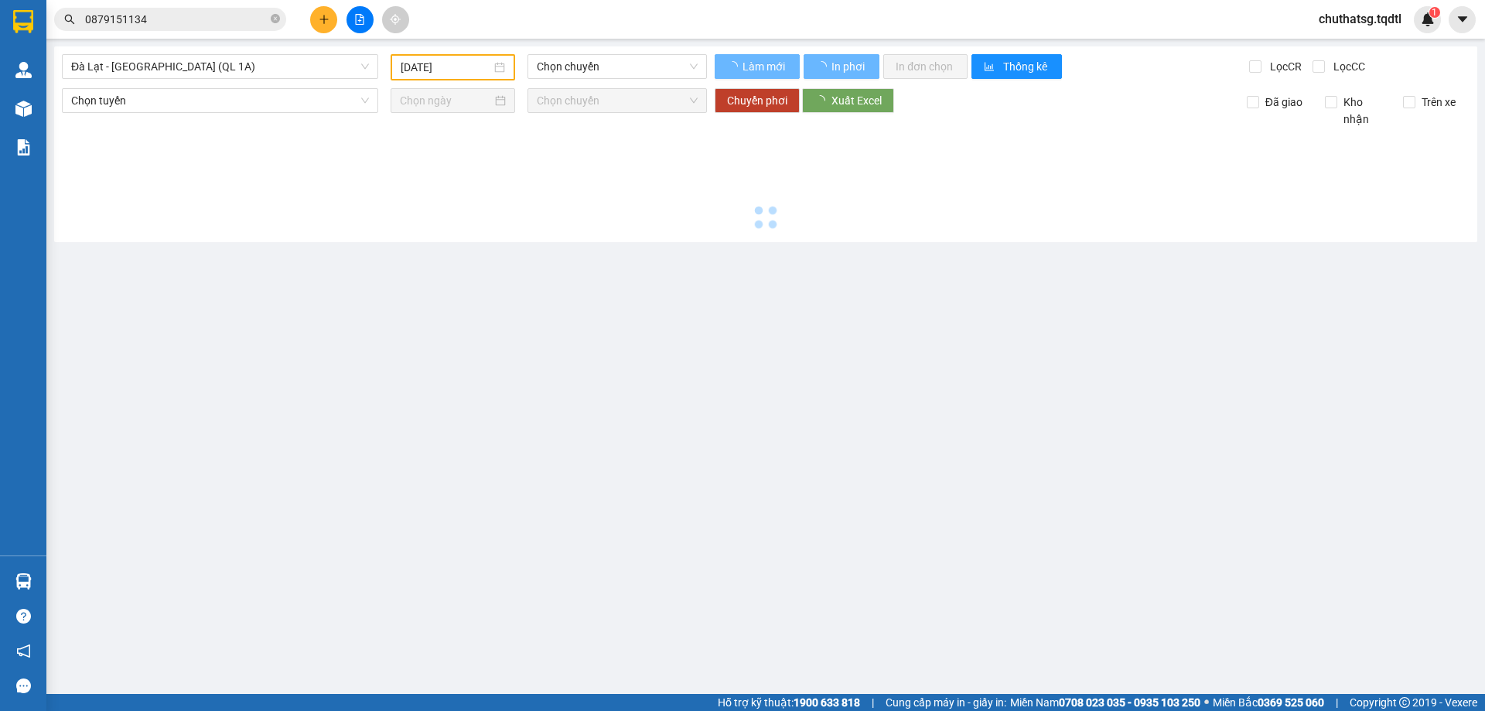
type input "[DATE]"
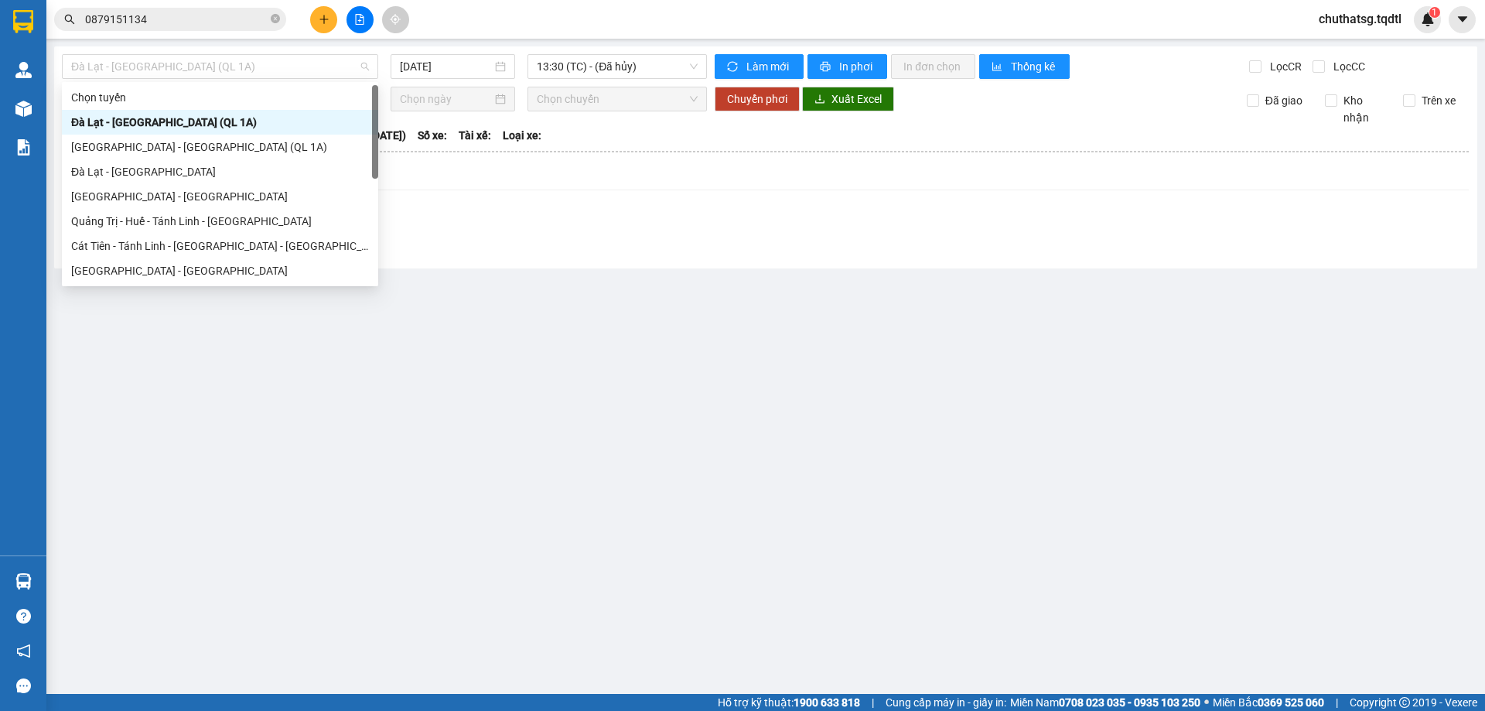
drag, startPoint x: 240, startPoint y: 58, endPoint x: 251, endPoint y: 152, distance: 94.2
click at [240, 59] on span "Đà Lạt - [GEOGRAPHIC_DATA] (QL 1A)" at bounding box center [220, 66] width 298 height 23
type input "B"
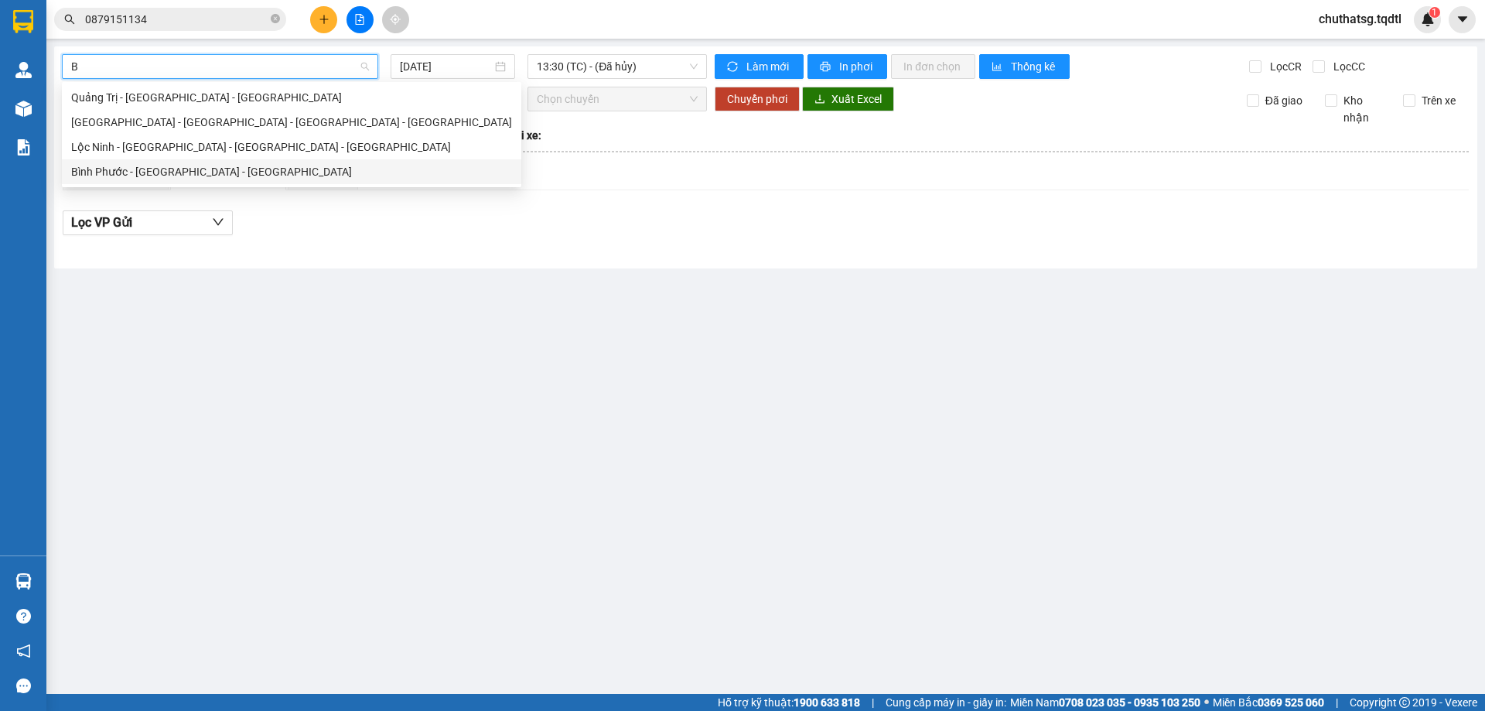
click at [141, 167] on div "Bình Phước - [GEOGRAPHIC_DATA] - [GEOGRAPHIC_DATA]" at bounding box center [291, 171] width 441 height 17
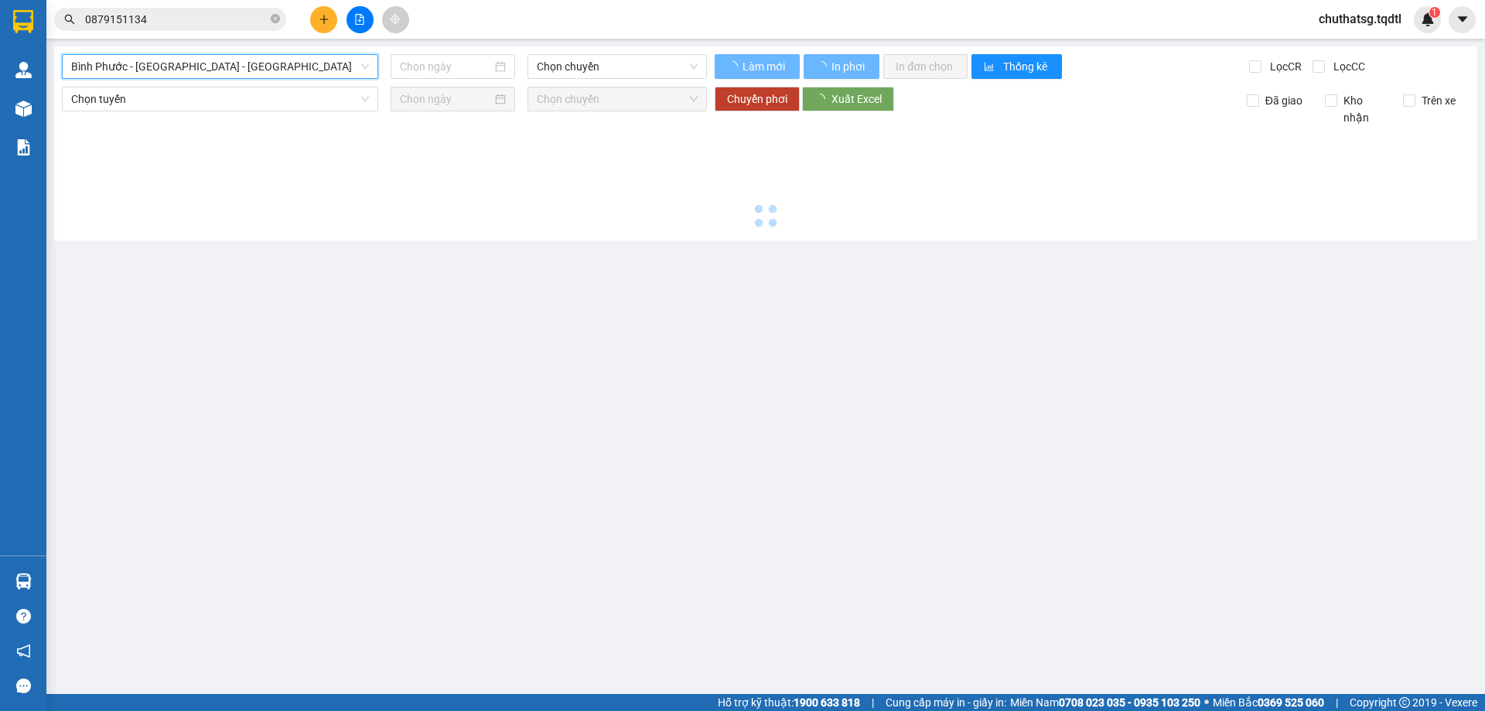
type input "[DATE]"
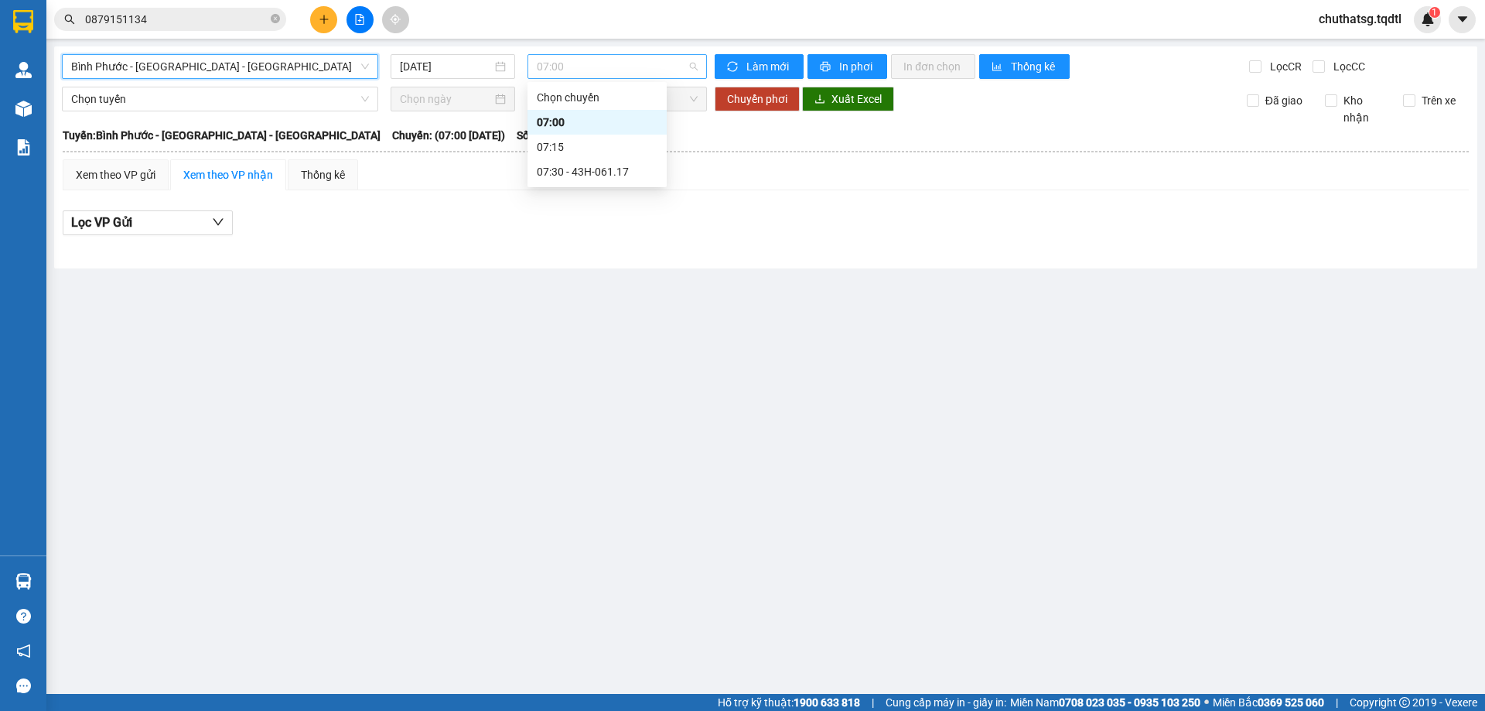
drag, startPoint x: 624, startPoint y: 65, endPoint x: 670, endPoint y: 139, distance: 87.1
click at [624, 66] on span "07:00" at bounding box center [617, 66] width 161 height 23
click at [593, 164] on div "07:30 - 43H-061.17" at bounding box center [597, 171] width 121 height 17
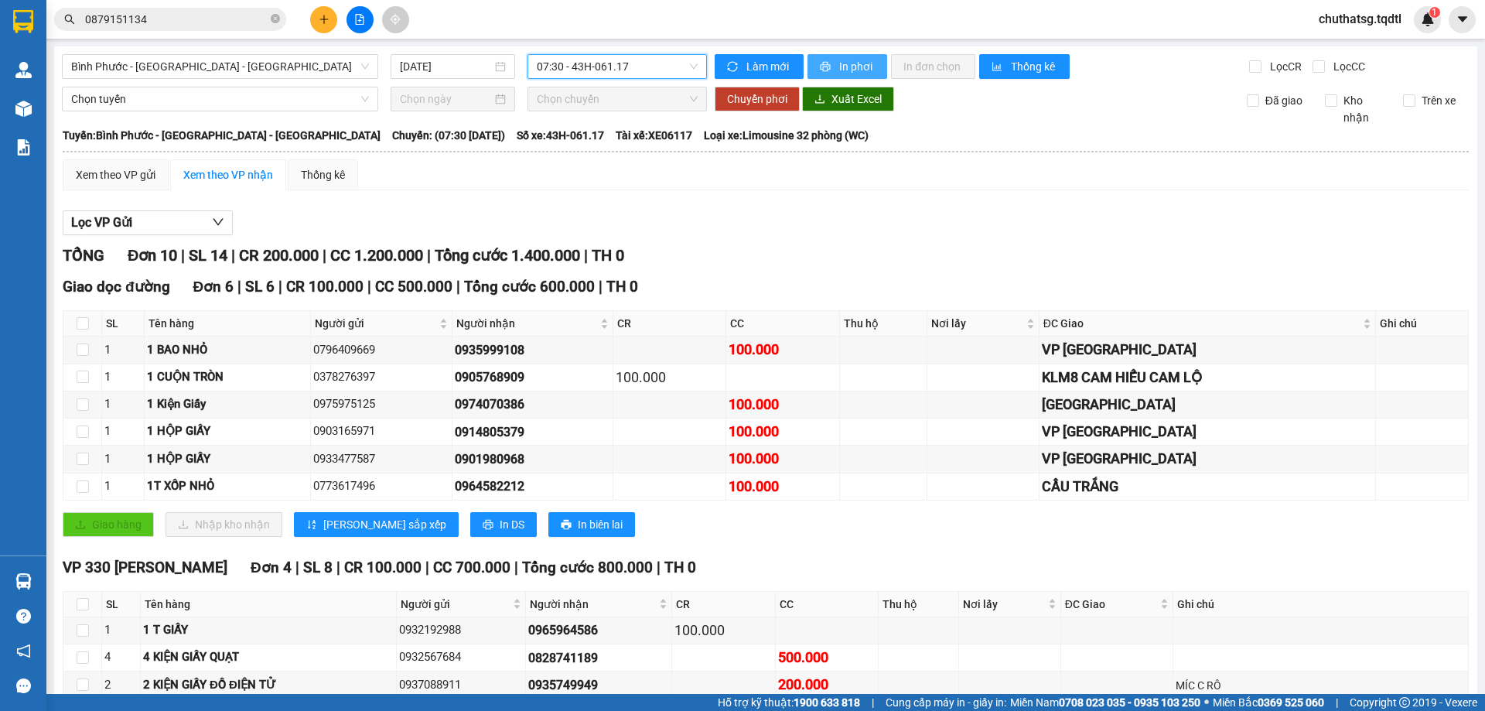
click at [821, 64] on icon "printer" at bounding box center [825, 67] width 10 height 10
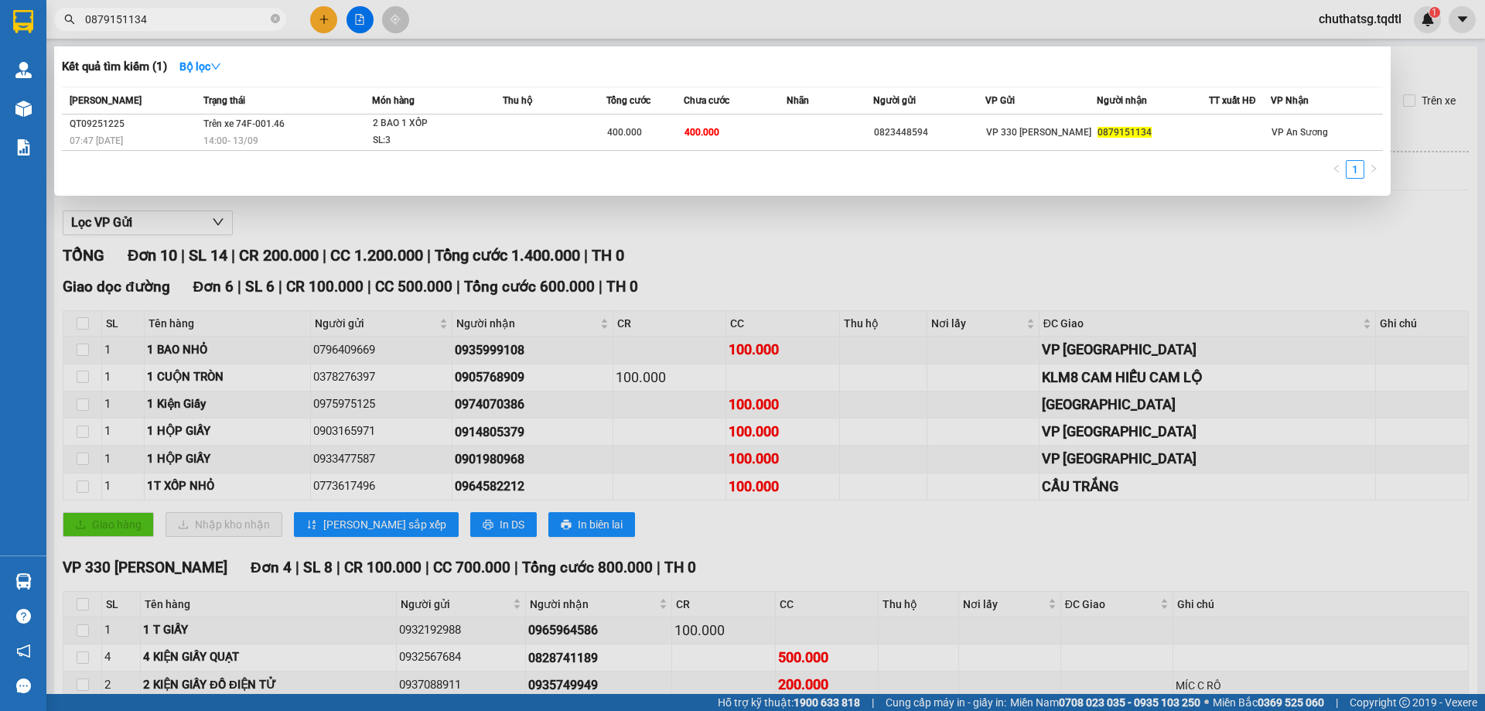
click at [188, 12] on span "0879151134" at bounding box center [170, 19] width 232 height 23
click at [152, 17] on input "0879151134" at bounding box center [176, 19] width 182 height 17
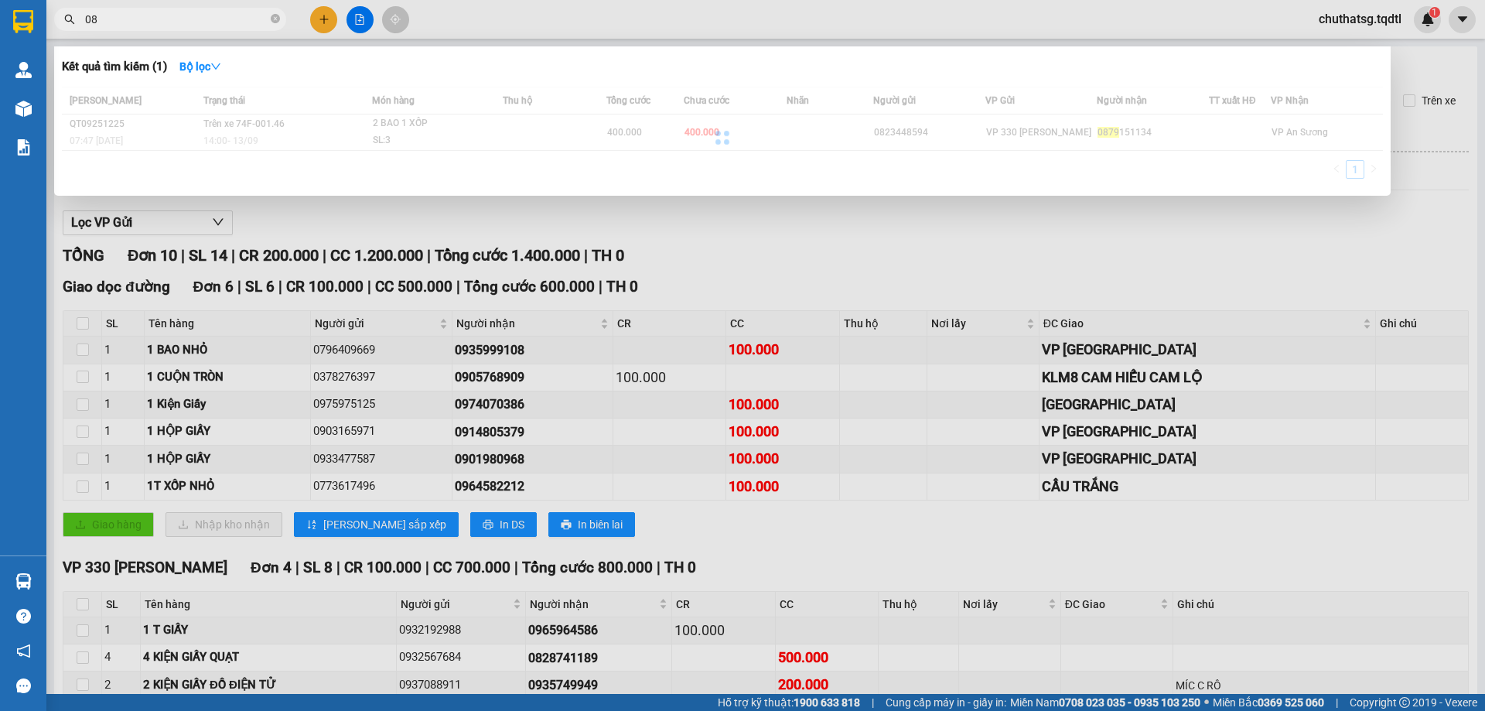
type input "0"
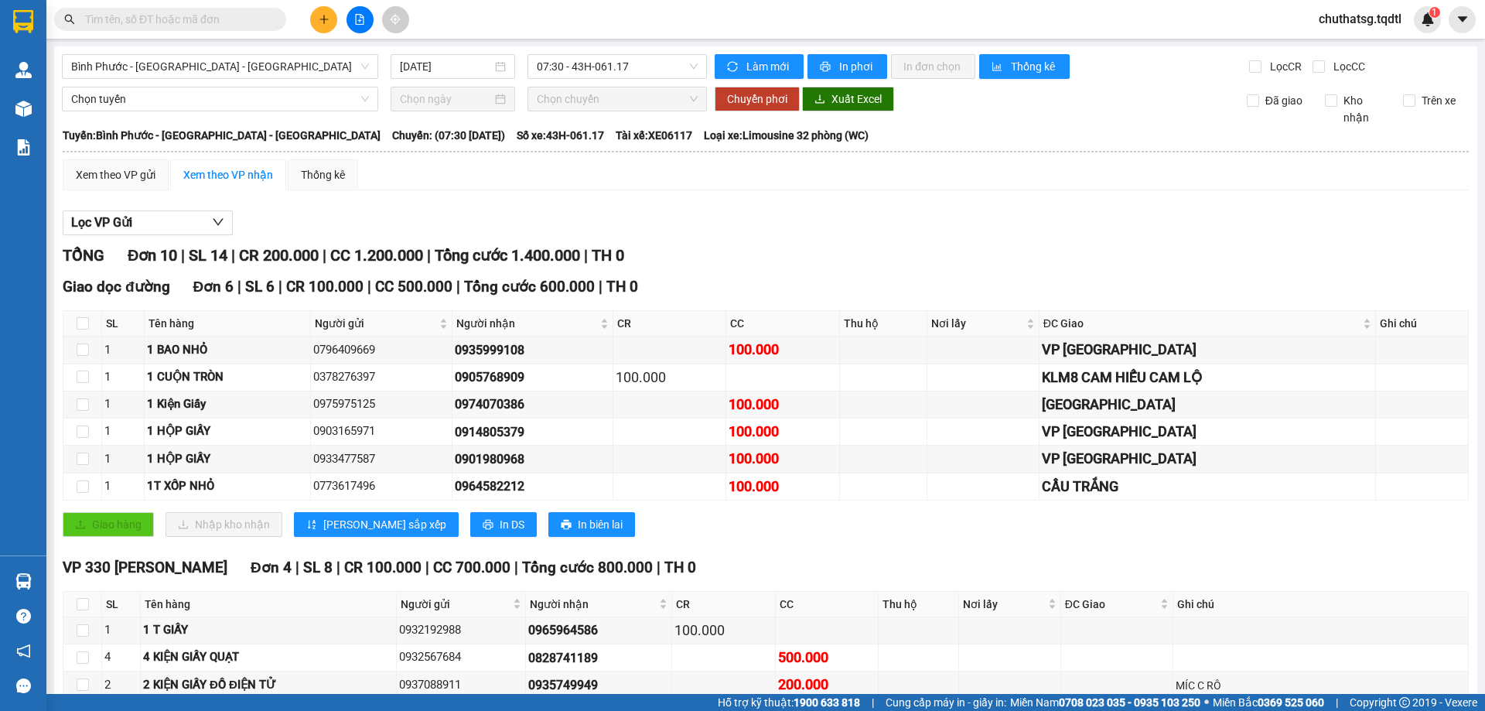
type input "8"
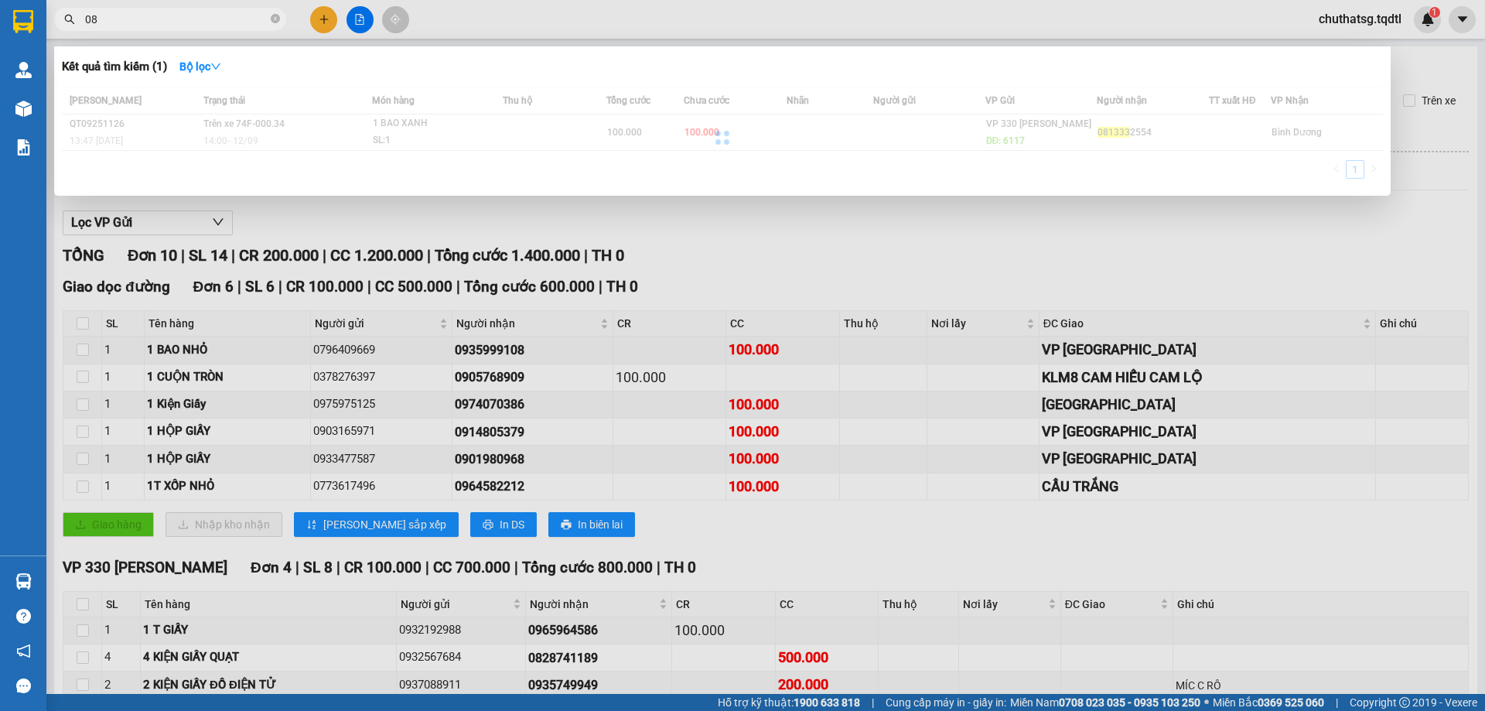
type input "0"
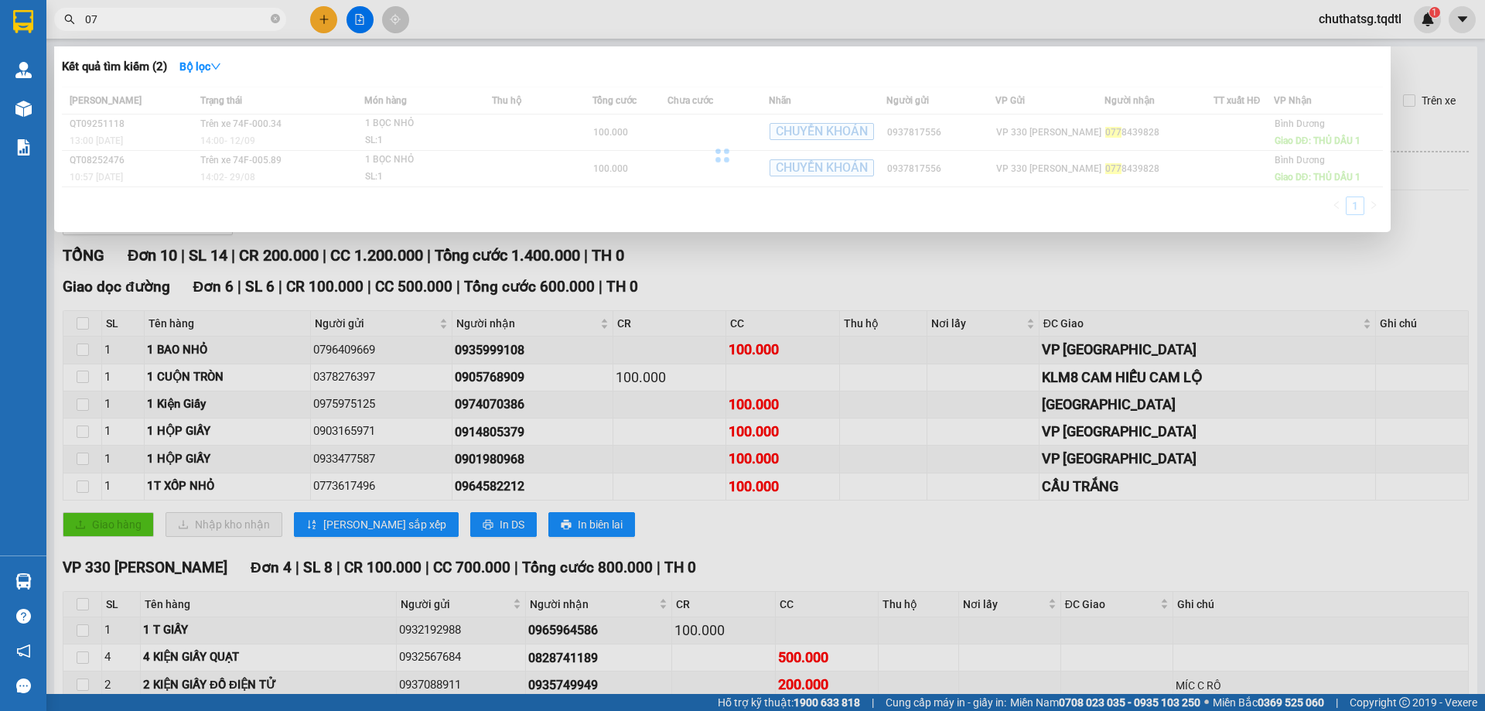
type input "0"
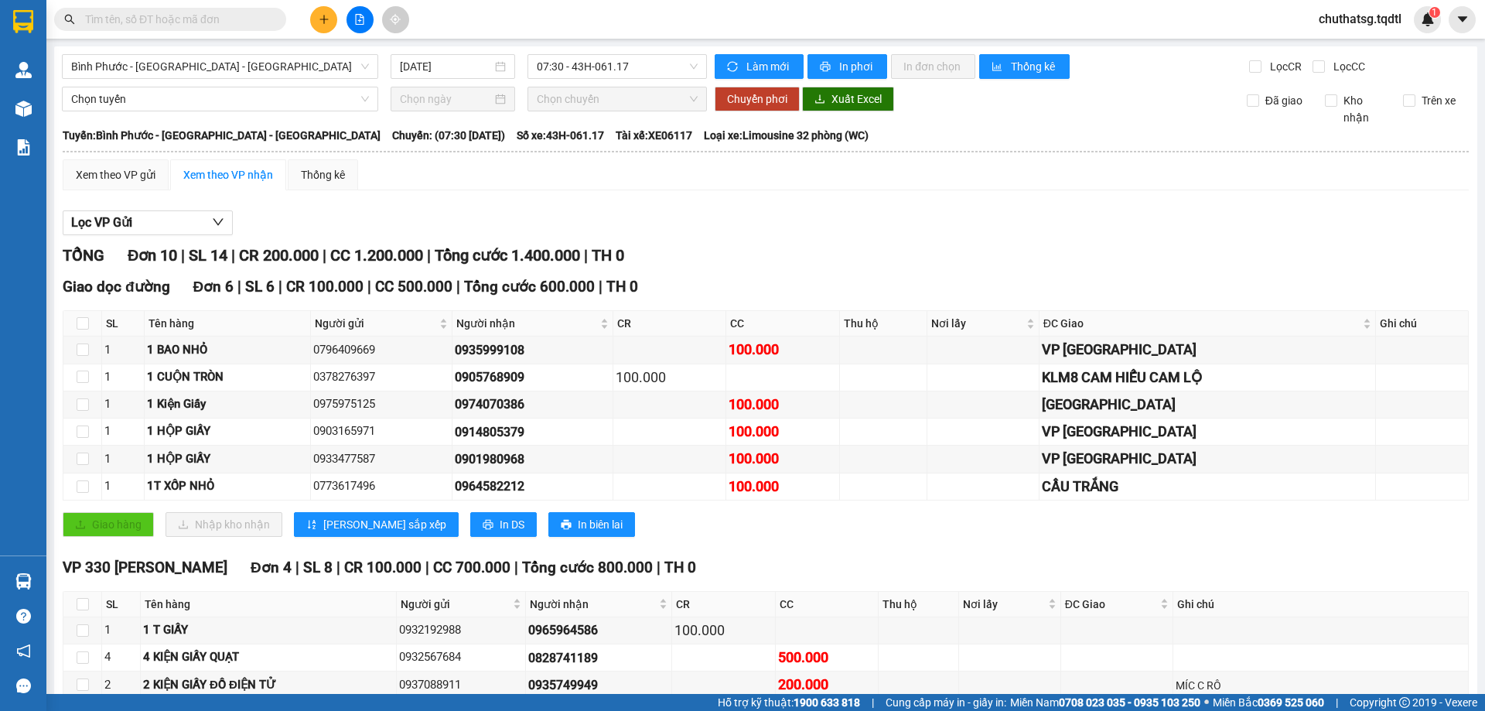
click at [948, 235] on div at bounding box center [766, 235] width 1406 height 1
